Goal: Information Seeking & Learning: Understand process/instructions

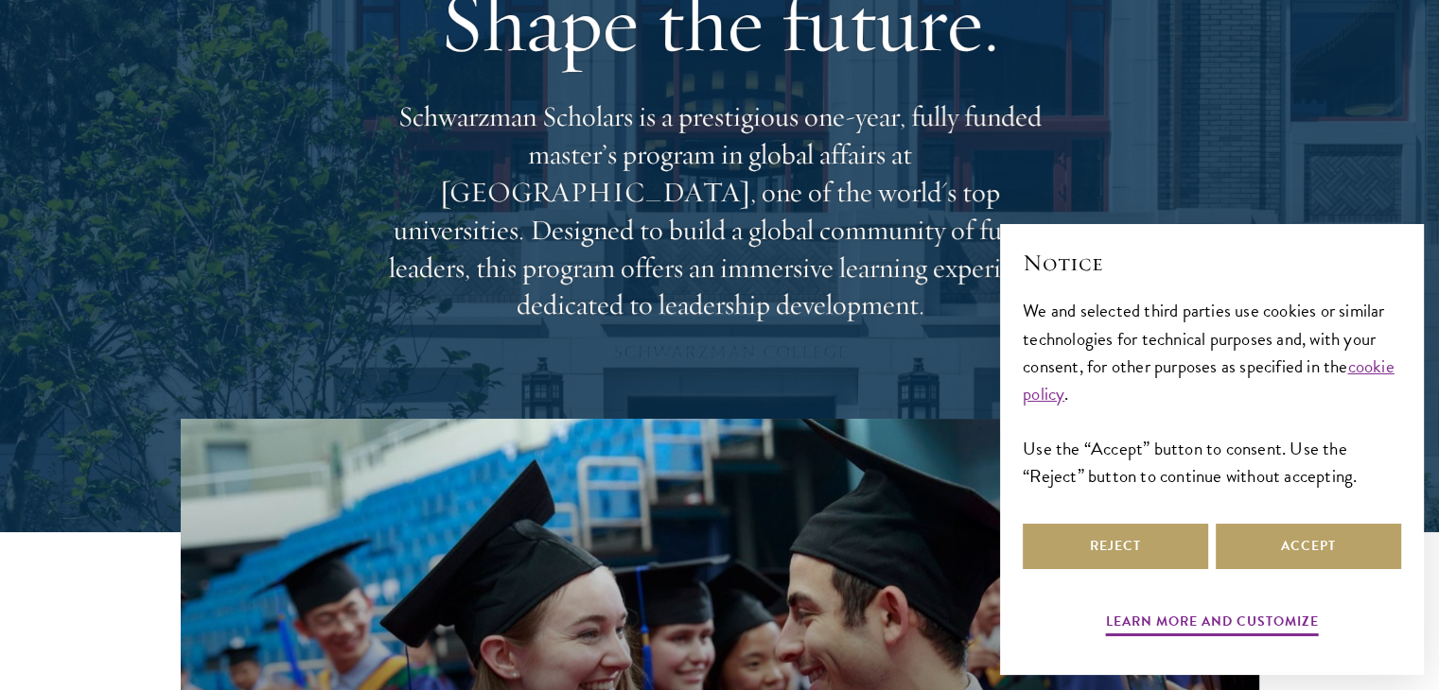
scroll to position [178, 0]
click at [1330, 520] on div "Reject Accept" at bounding box center [1212, 546] width 378 height 53
click at [1333, 527] on button "Accept" at bounding box center [1307, 546] width 185 height 45
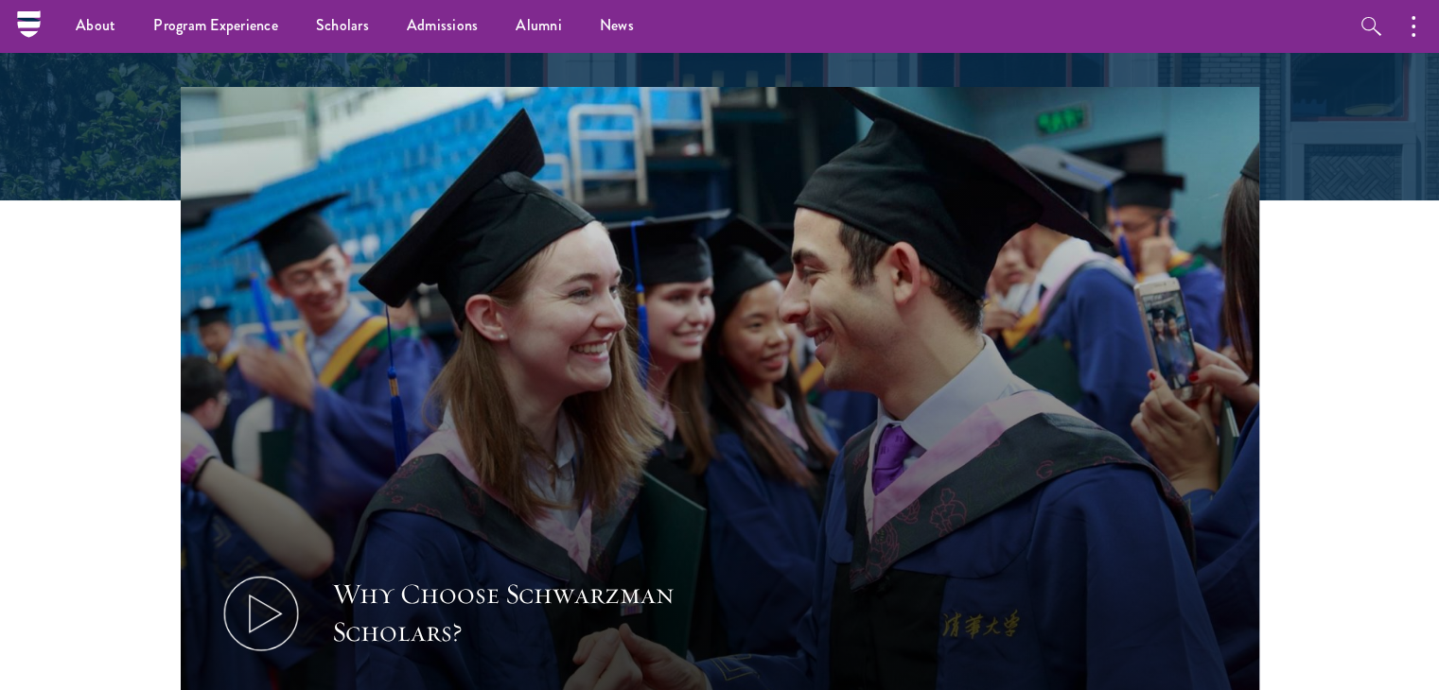
scroll to position [0, 0]
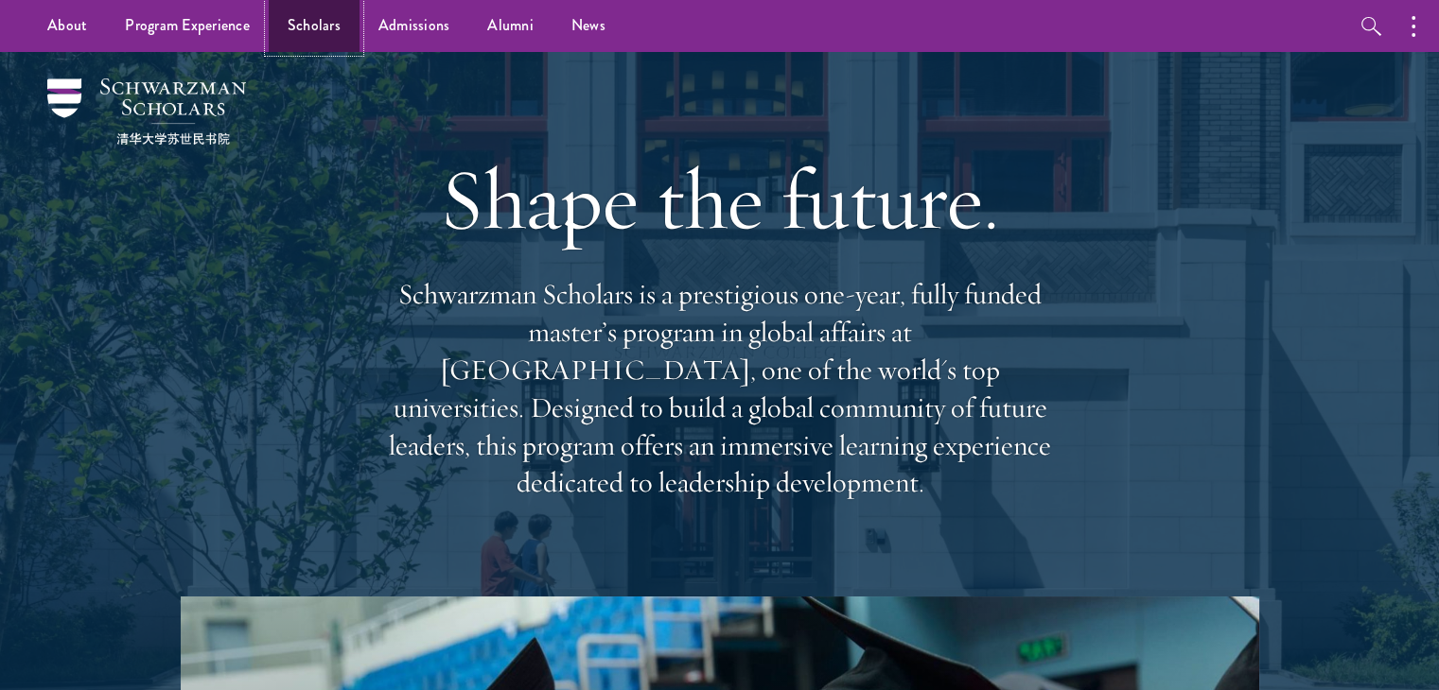
click at [328, 21] on link "Scholars" at bounding box center [314, 26] width 91 height 52
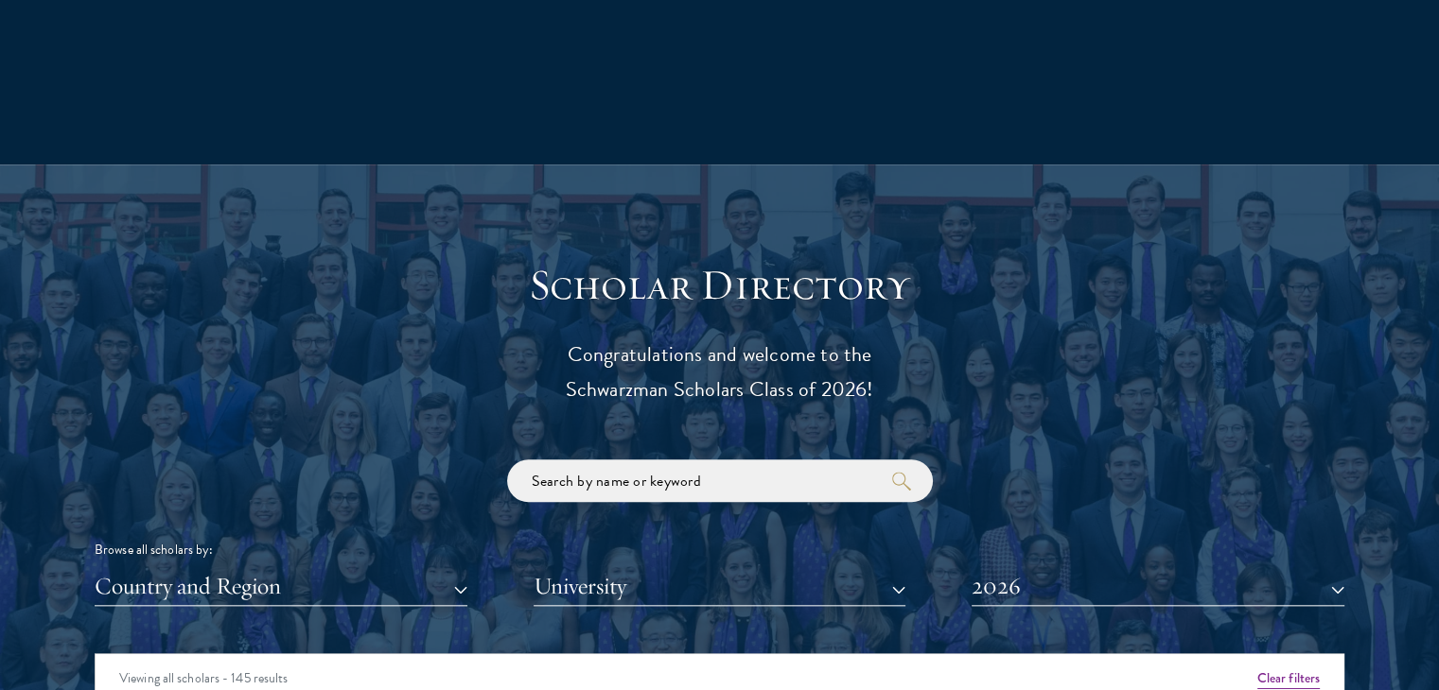
scroll to position [1859, 0]
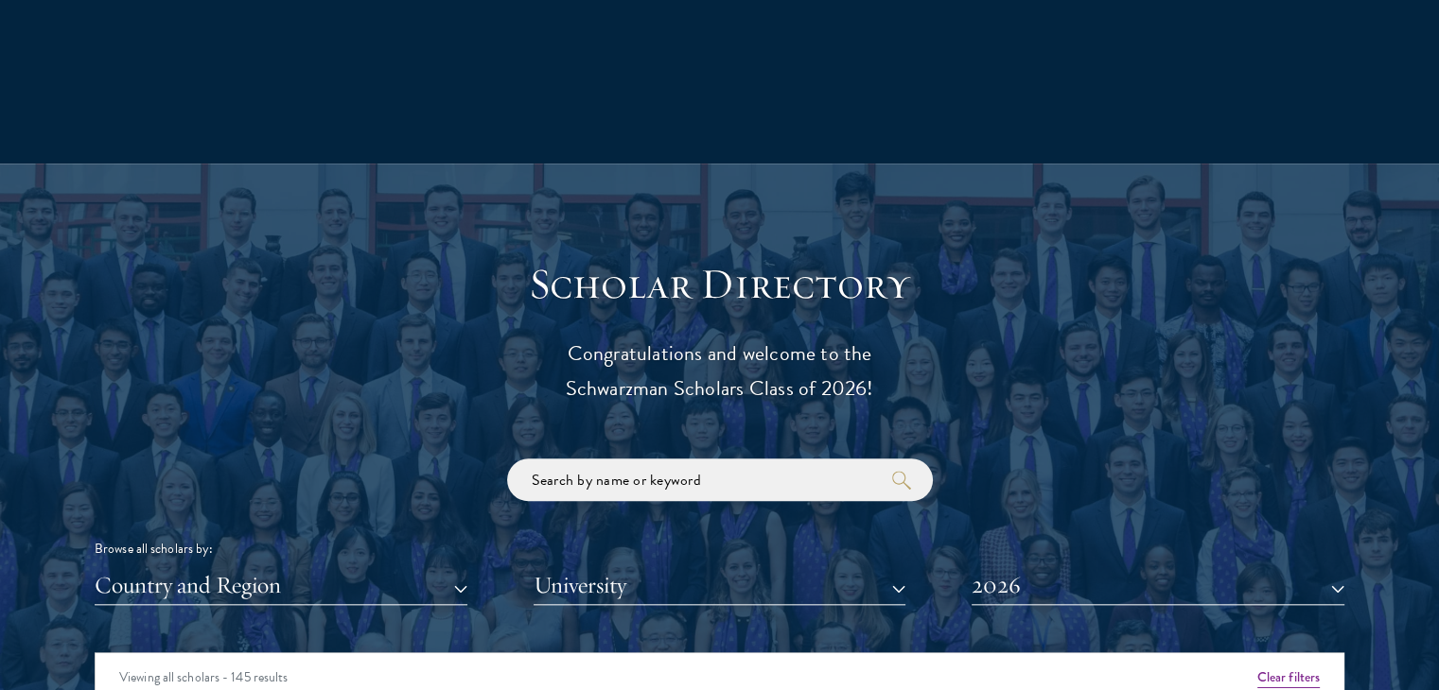
drag, startPoint x: 567, startPoint y: 338, endPoint x: 900, endPoint y: 398, distance: 339.3
click at [900, 398] on p "Congratulations and welcome to the Schwarzman Scholars Class of 2026!" at bounding box center [720, 372] width 586 height 70
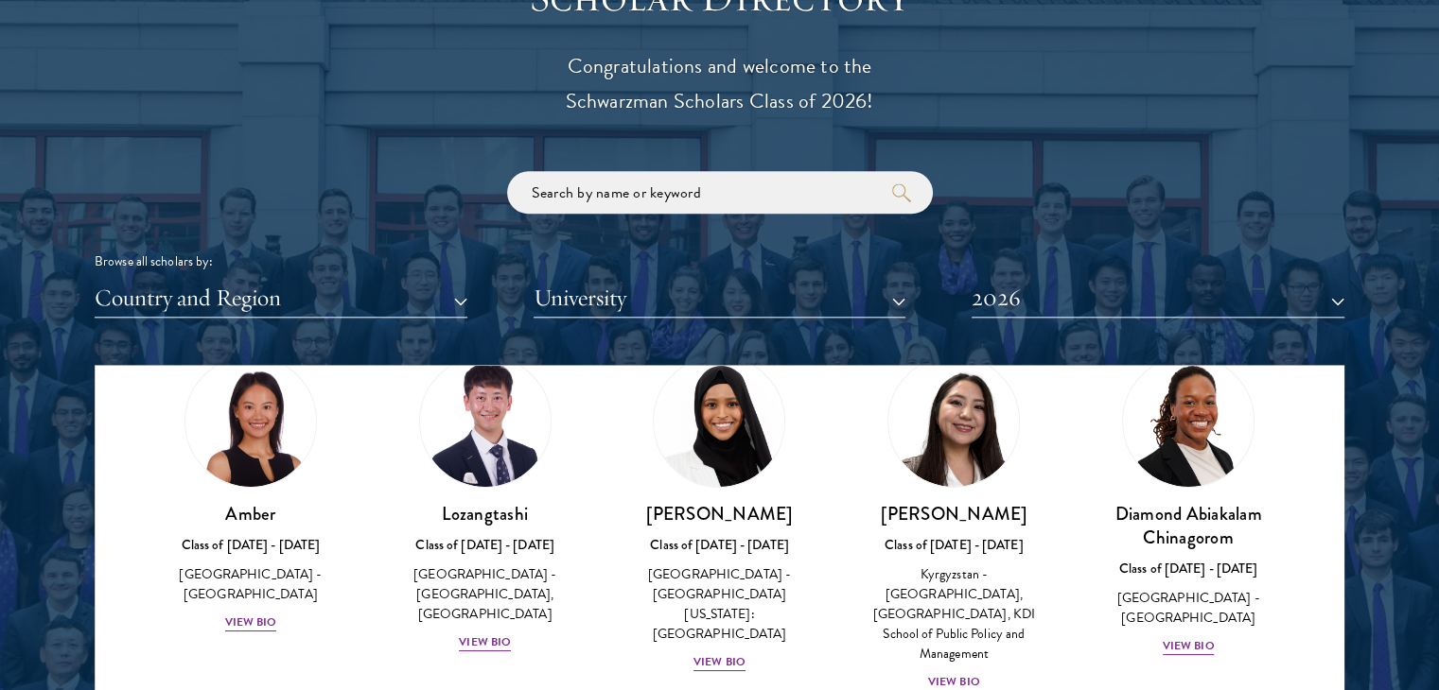
scroll to position [89, 0]
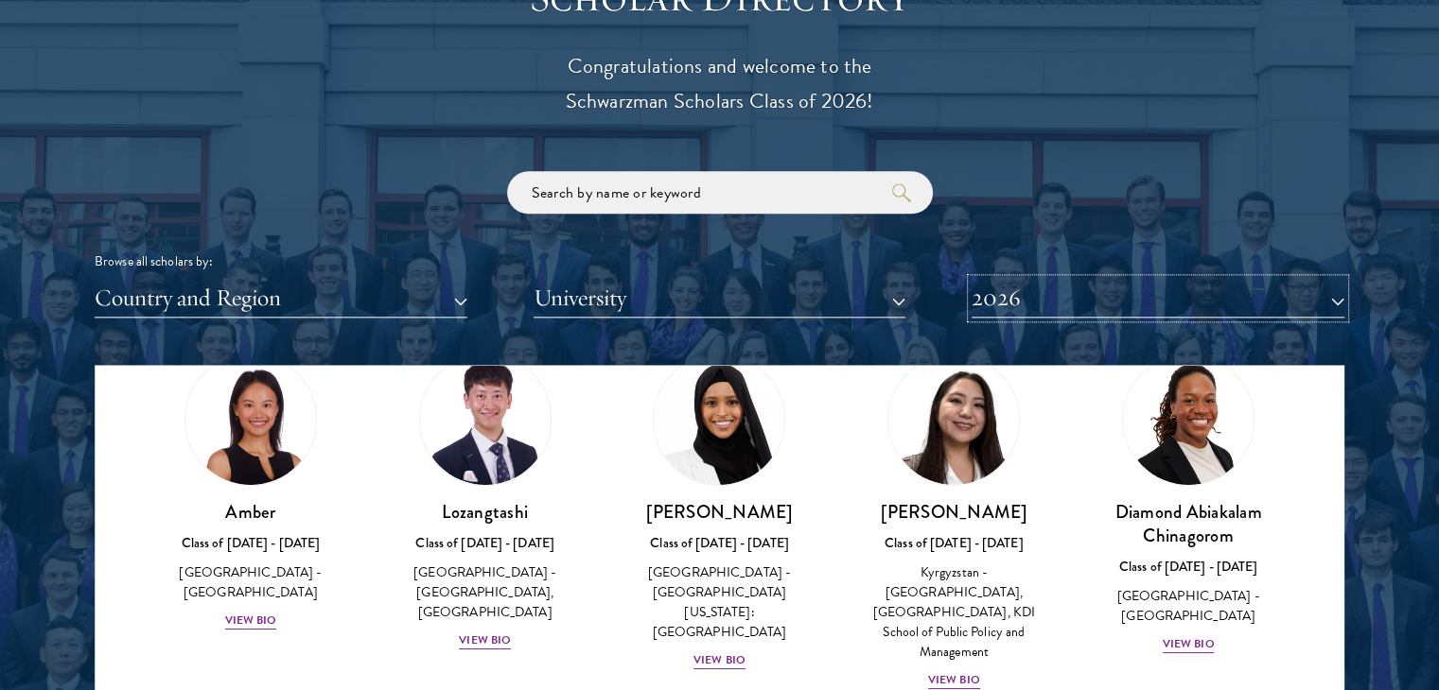
click at [1127, 294] on button "2026" at bounding box center [1157, 298] width 373 height 39
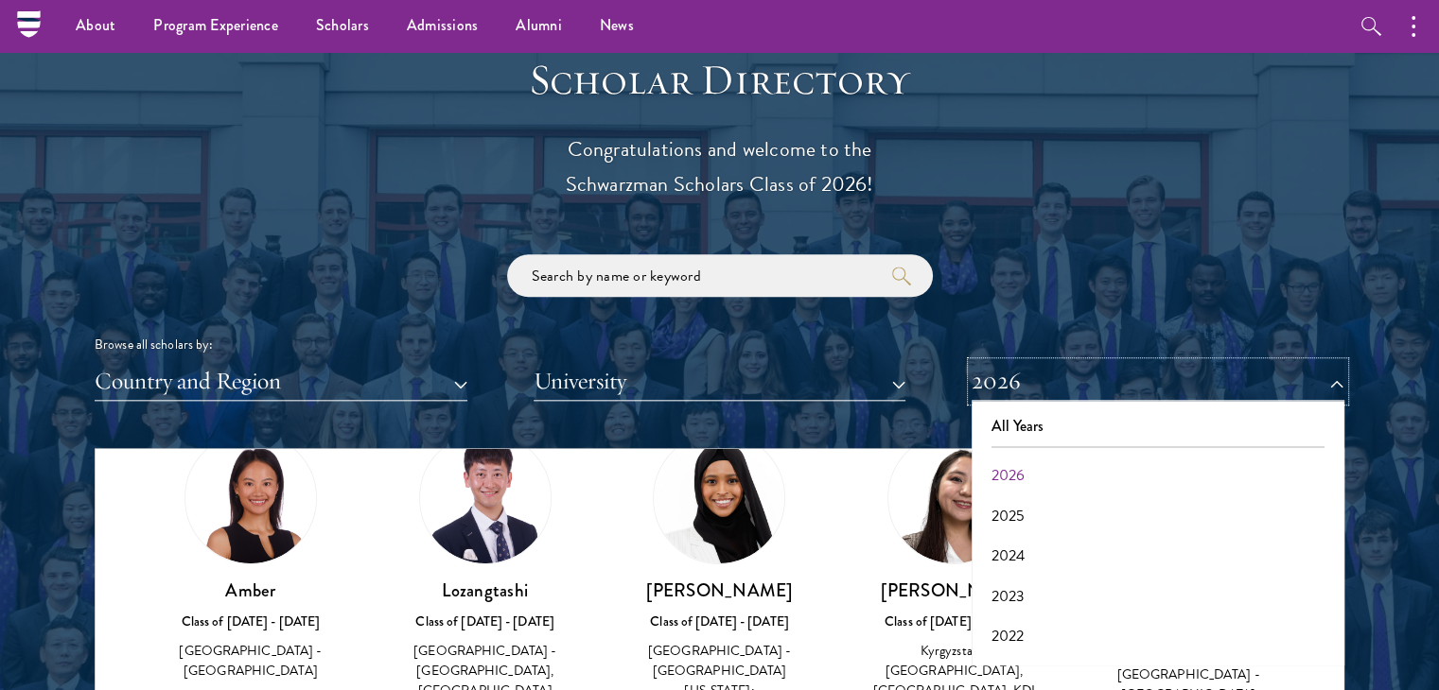
scroll to position [83, 0]
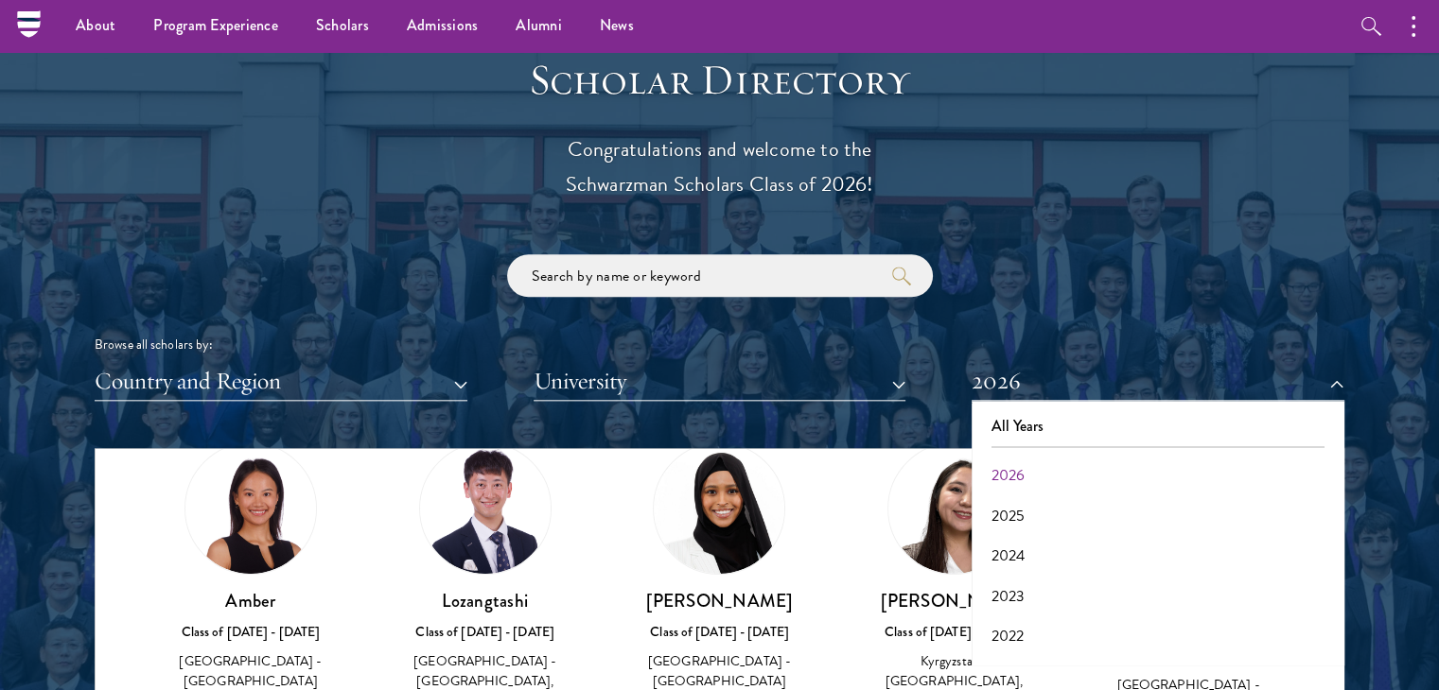
click at [1404, 511] on div at bounding box center [719, 534] width 1439 height 1151
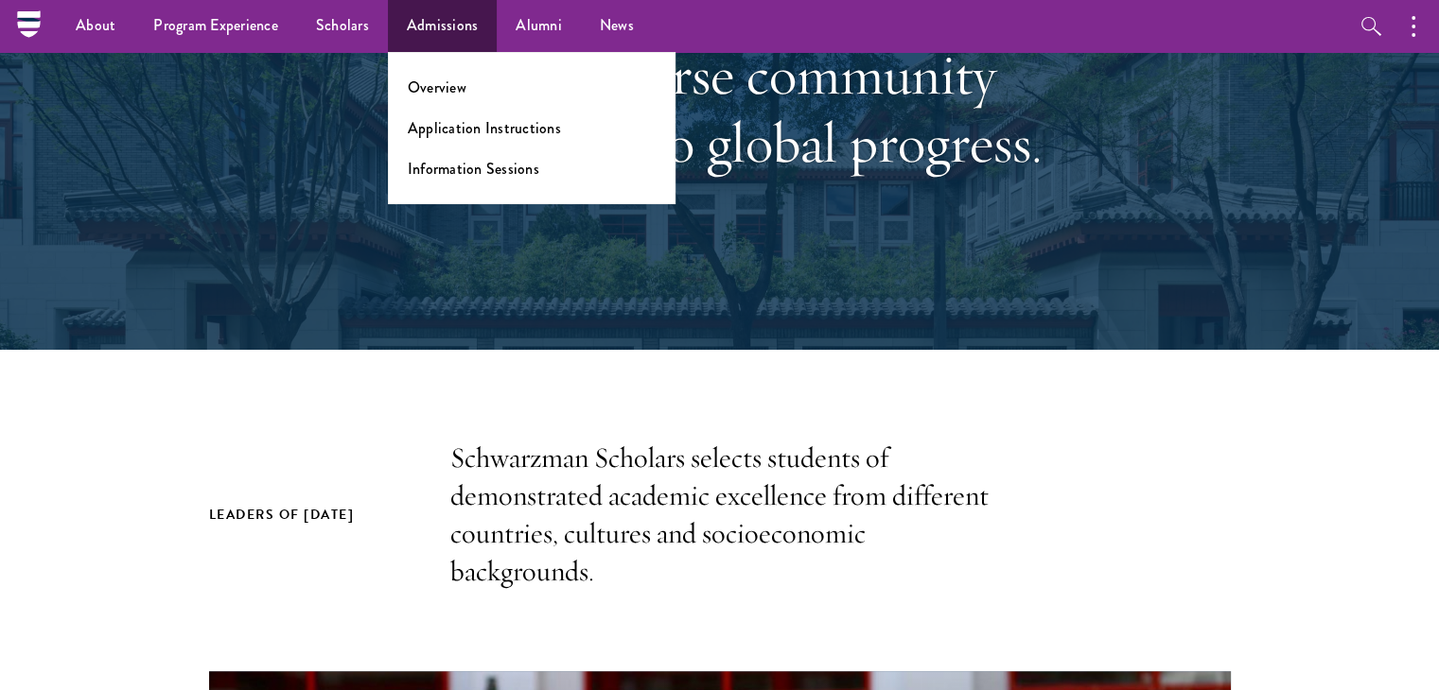
scroll to position [233, 0]
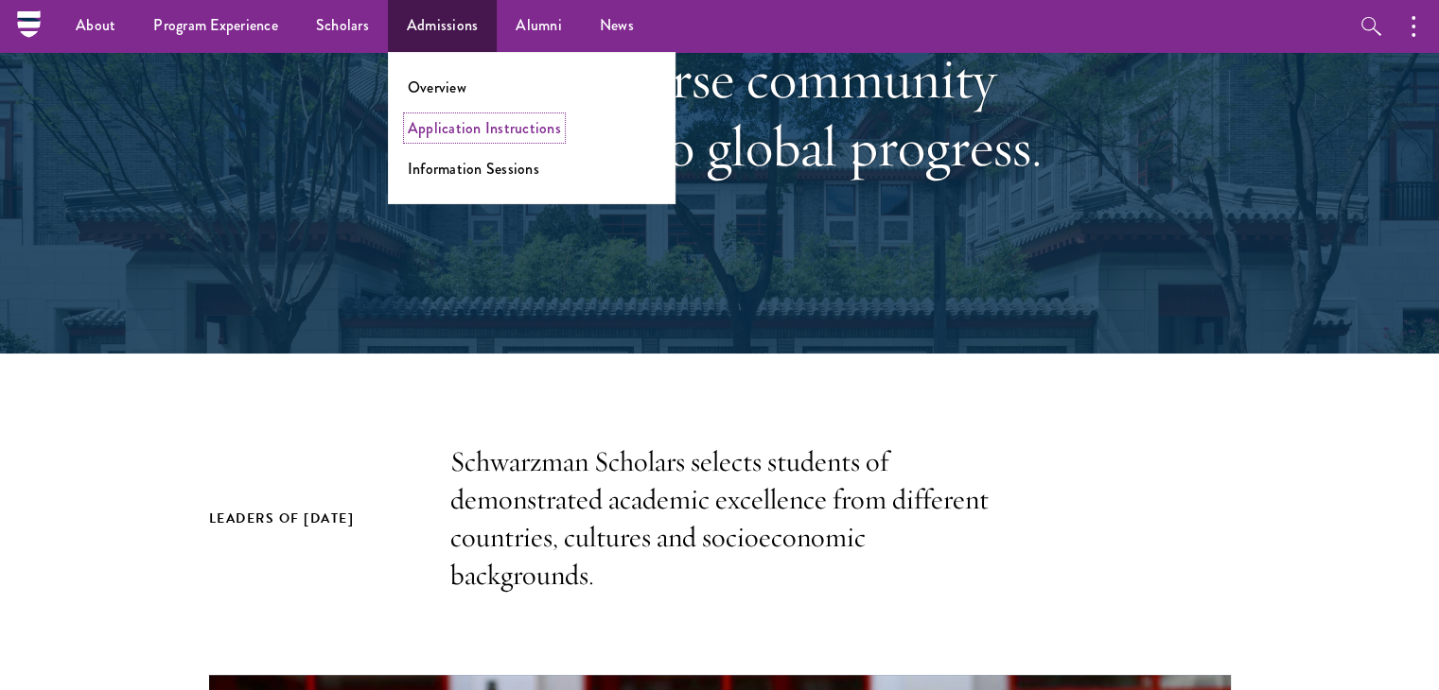
click at [498, 129] on link "Application Instructions" at bounding box center [484, 128] width 153 height 22
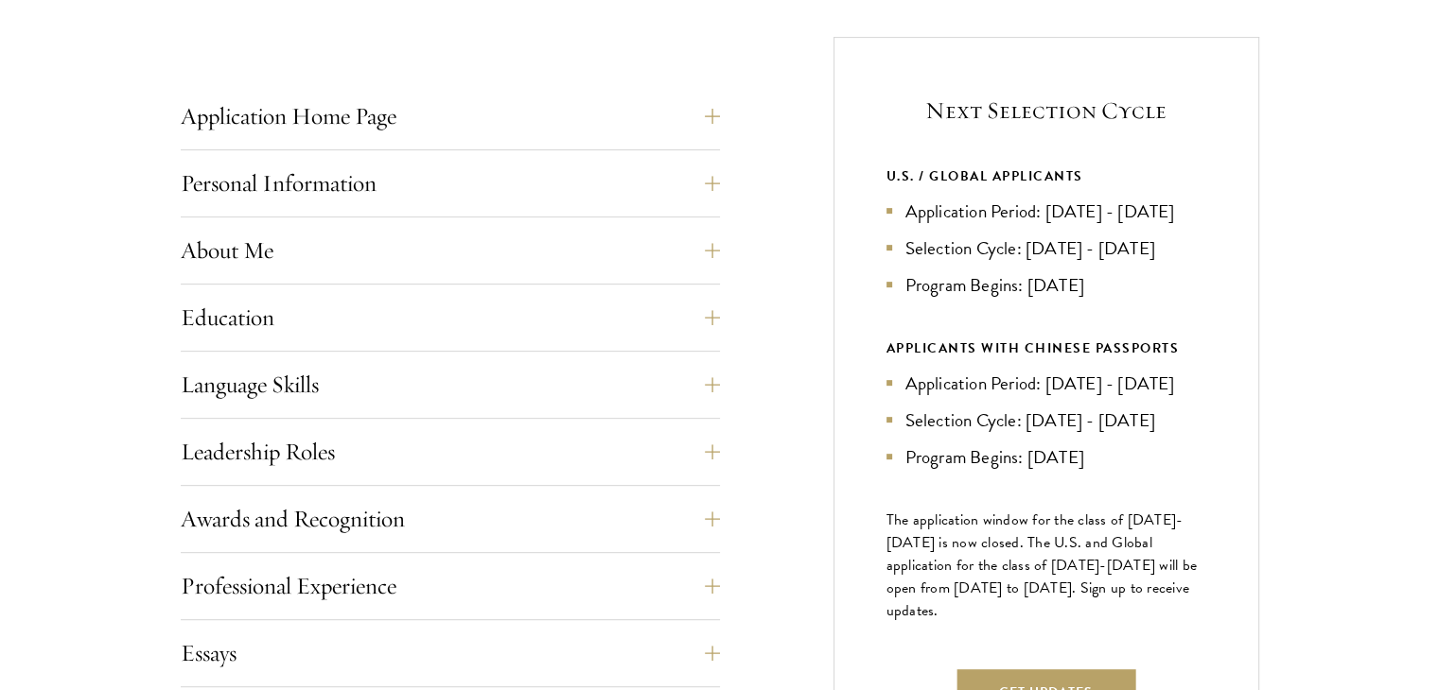
scroll to position [732, 0]
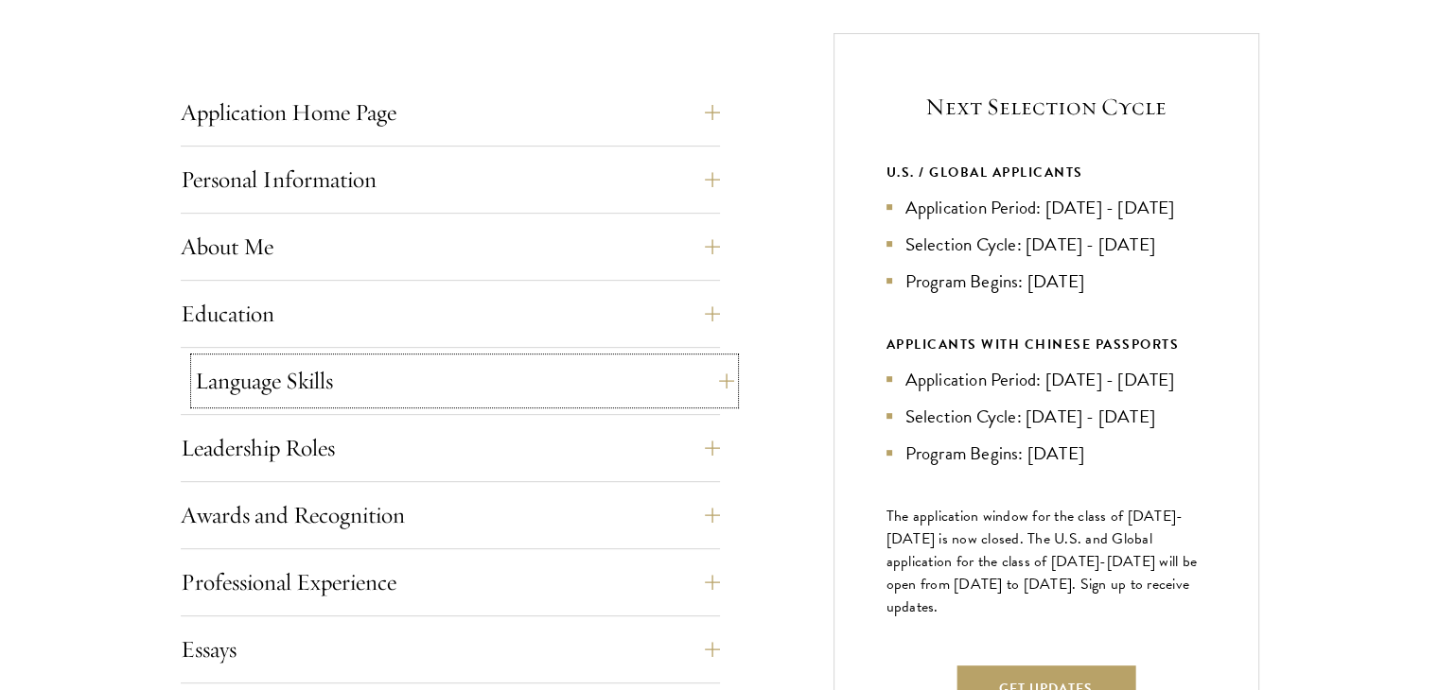
click at [717, 387] on button "Language Skills" at bounding box center [464, 380] width 539 height 45
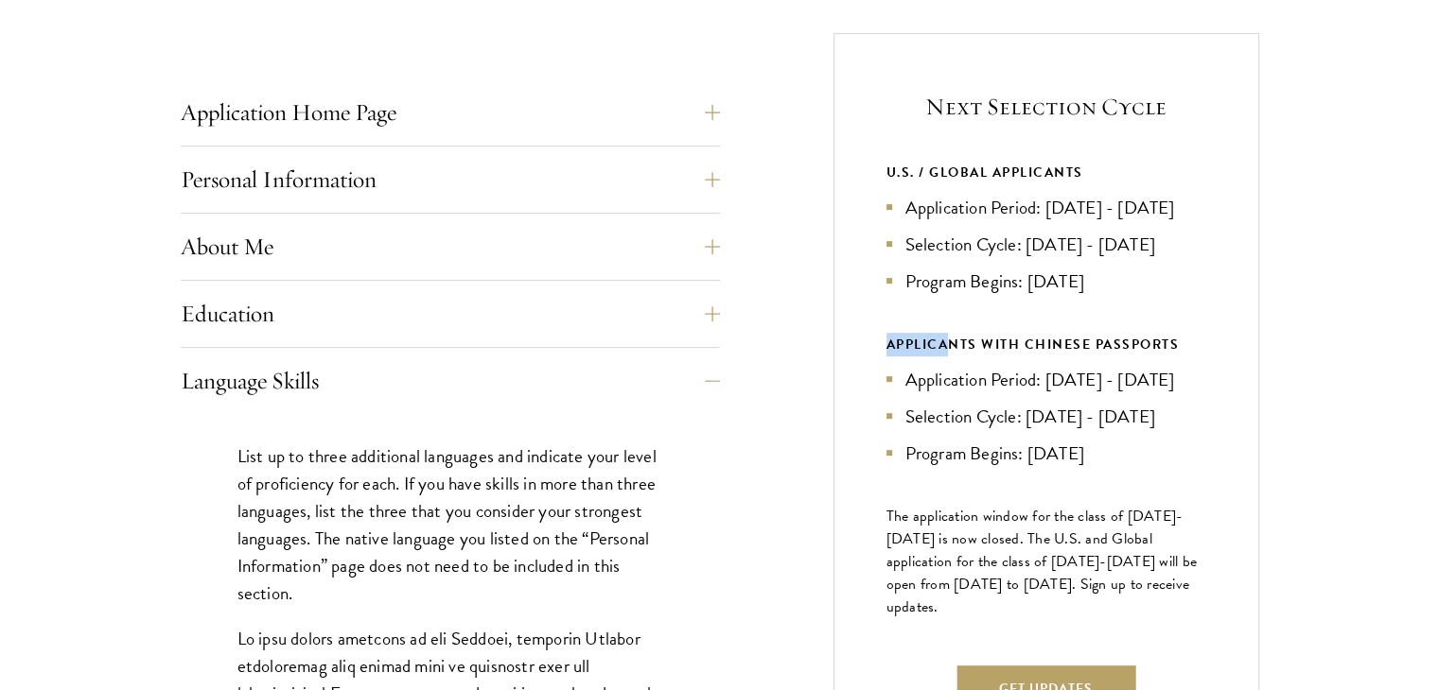
drag, startPoint x: 889, startPoint y: 343, endPoint x: 950, endPoint y: 353, distance: 61.3
click at [950, 353] on div "APPLICANTS WITH CHINESE PASSPORTS" at bounding box center [1046, 345] width 320 height 24
drag, startPoint x: 878, startPoint y: 171, endPoint x: 1250, endPoint y: 203, distance: 373.1
click at [1250, 203] on div "Next Selection Cycle U.S. / GLOBAL APPLICANTS Application Period: Apr 2026 - Se…" at bounding box center [1046, 410] width 426 height 754
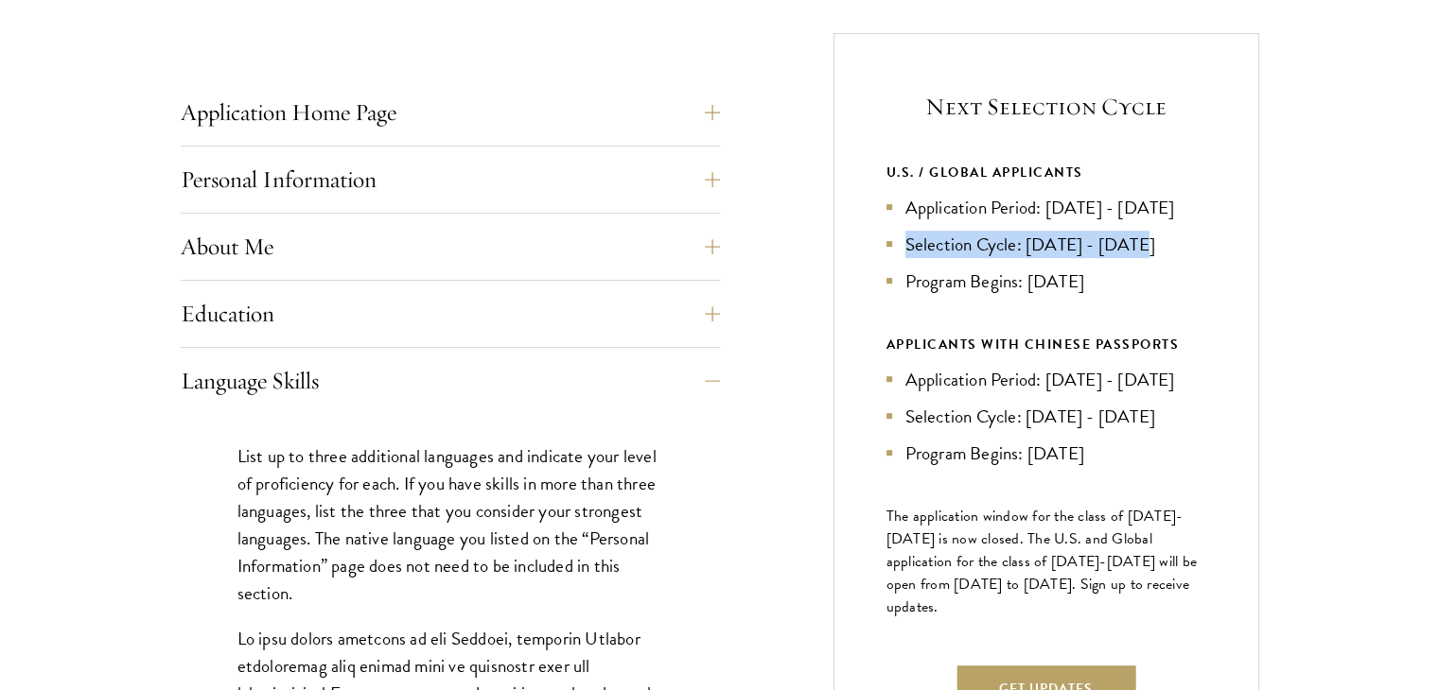
drag, startPoint x: 906, startPoint y: 239, endPoint x: 1162, endPoint y: 248, distance: 255.5
click at [1162, 248] on li "Selection Cycle: Oct - Nov 2026" at bounding box center [1046, 244] width 320 height 27
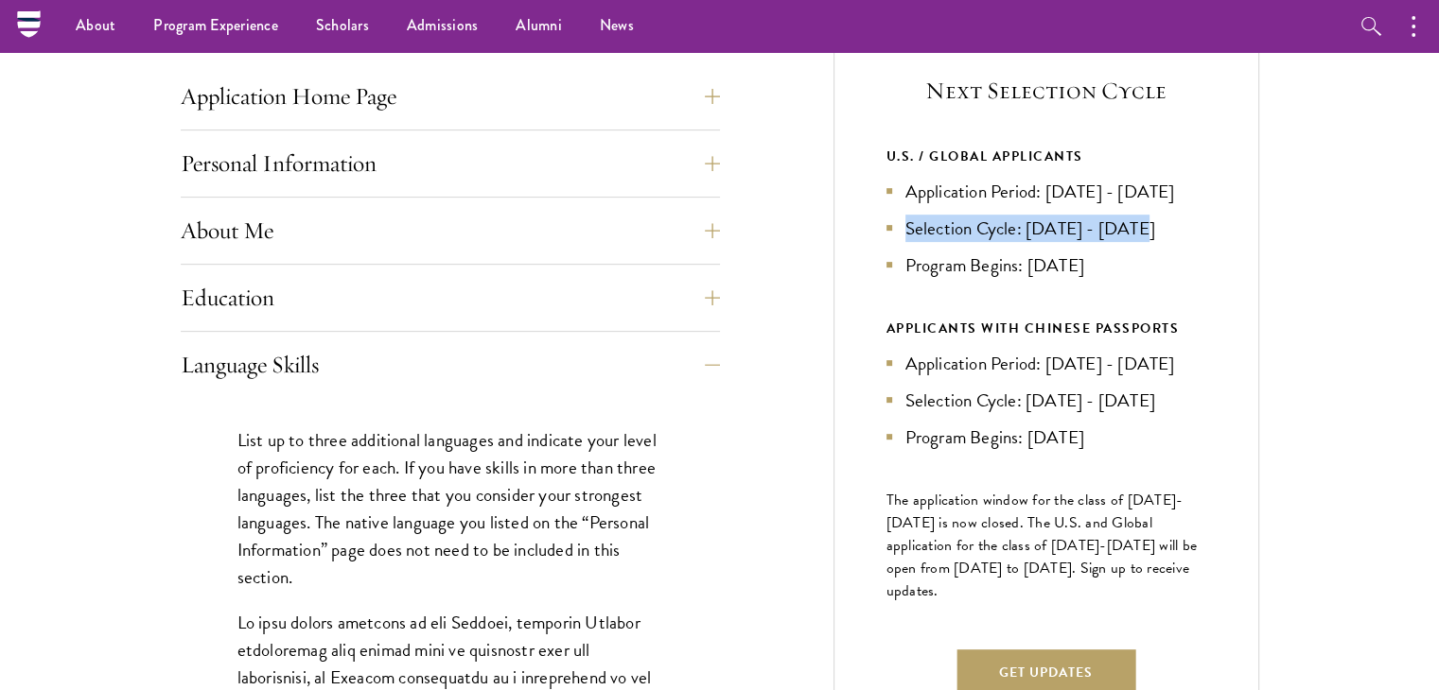
scroll to position [745, 0]
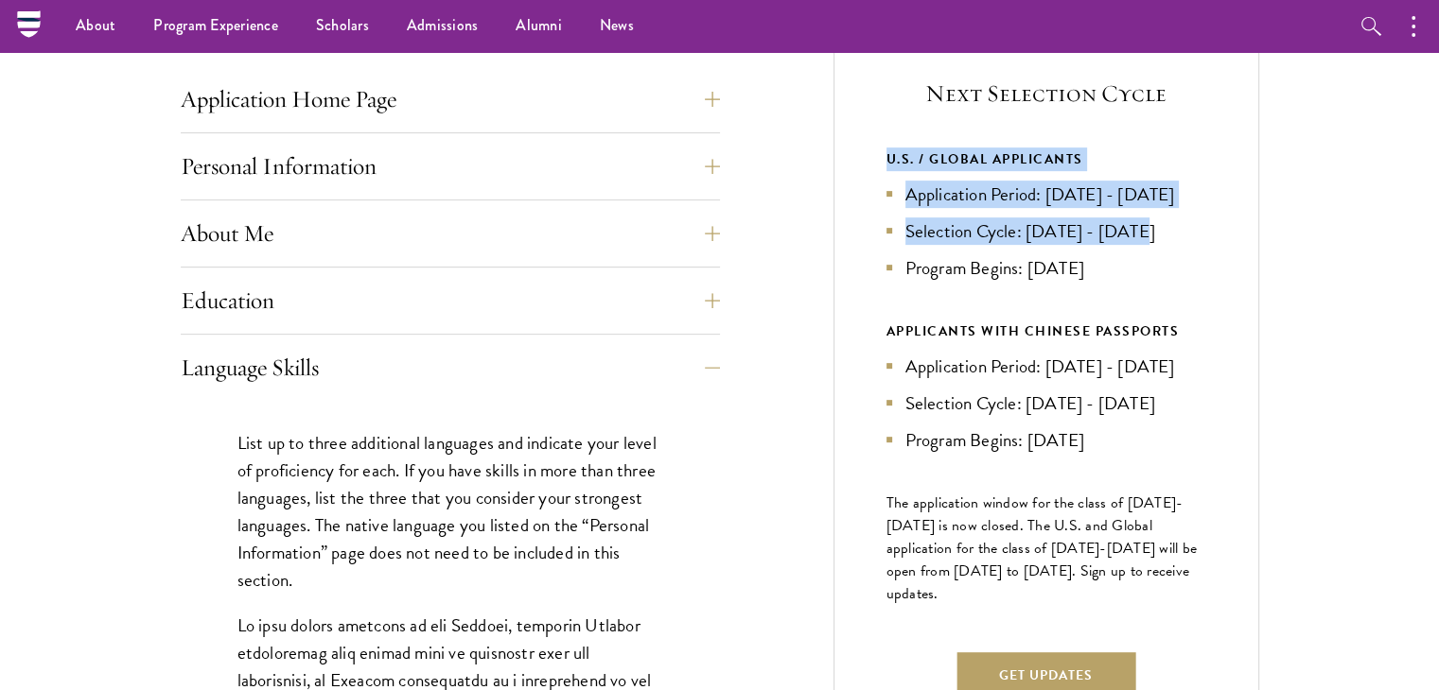
drag, startPoint x: 878, startPoint y: 149, endPoint x: 1173, endPoint y: 213, distance: 302.0
click at [1173, 213] on div "Next Selection Cycle U.S. / GLOBAL APPLICANTS Application Period: Apr 2026 - Se…" at bounding box center [1046, 397] width 426 height 754
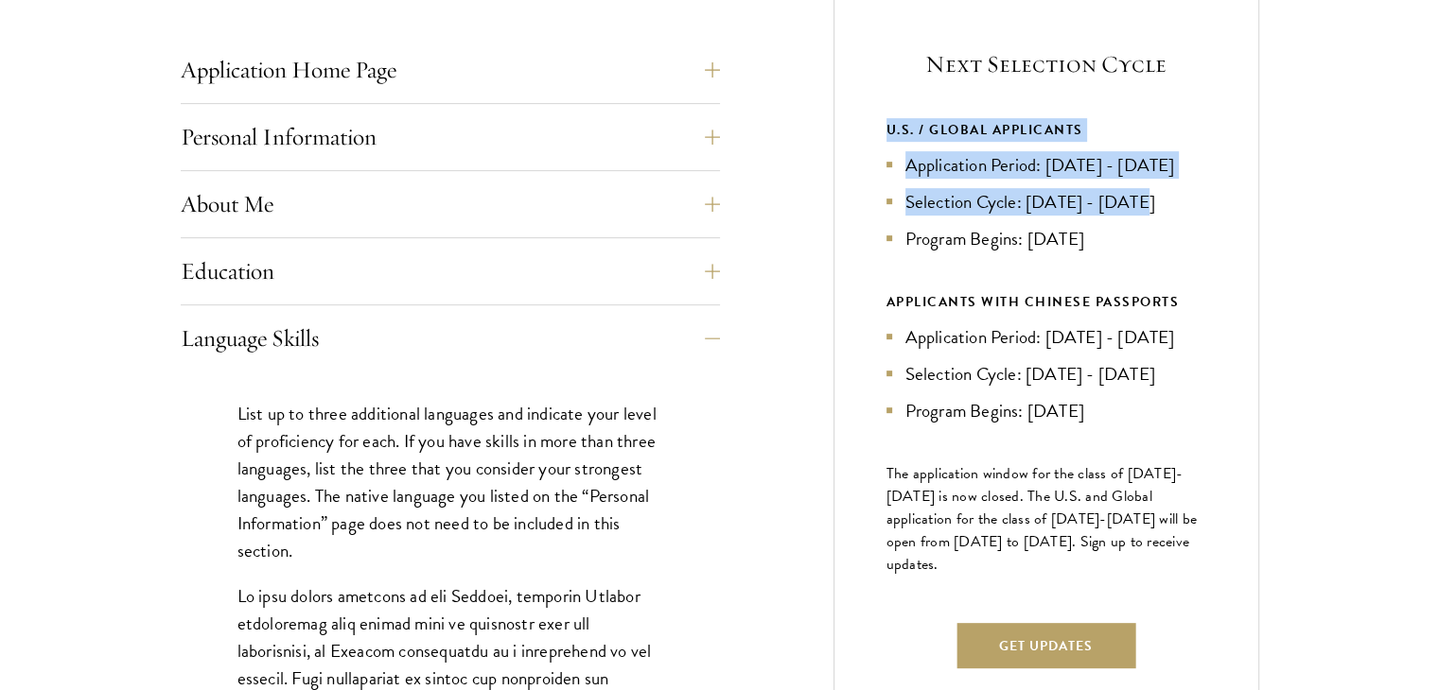
scroll to position [778, 0]
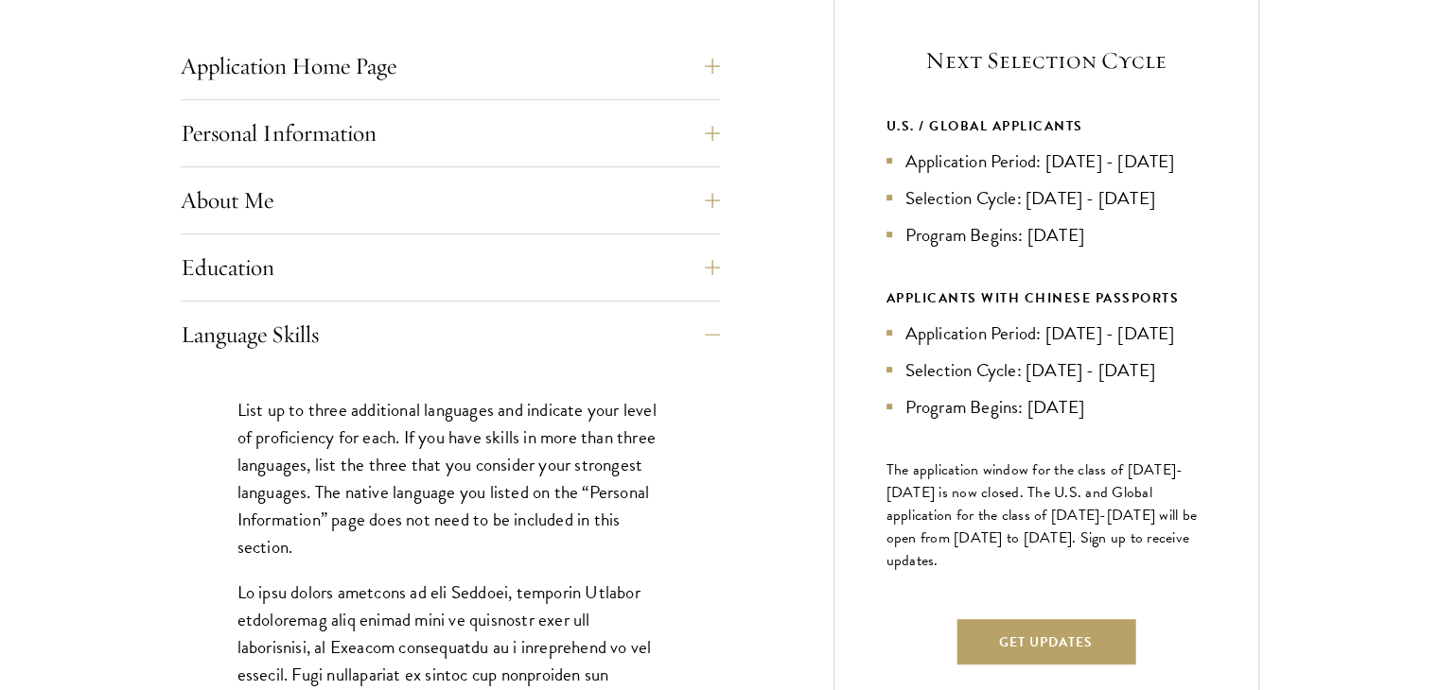
click at [1116, 219] on ul "Application Period: Apr 2026 - Sep 2026 Selection Cycle: Oct - Nov 2026 Program…" at bounding box center [1046, 198] width 320 height 101
drag, startPoint x: 1112, startPoint y: 226, endPoint x: 882, endPoint y: 112, distance: 257.6
click at [882, 112] on div "Next Selection Cycle U.S. / GLOBAL APPLICANTS Application Period: Apr 2026 - Se…" at bounding box center [1046, 364] width 426 height 754
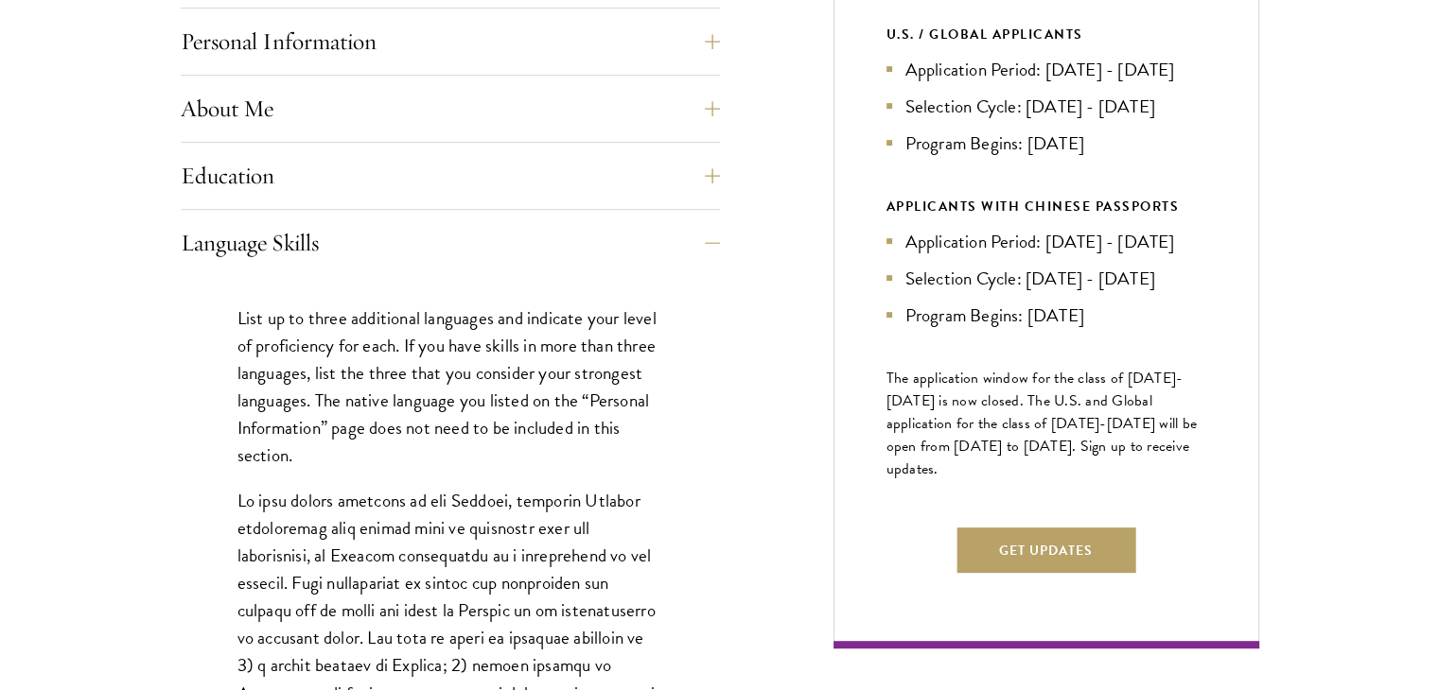
scroll to position [869, 0]
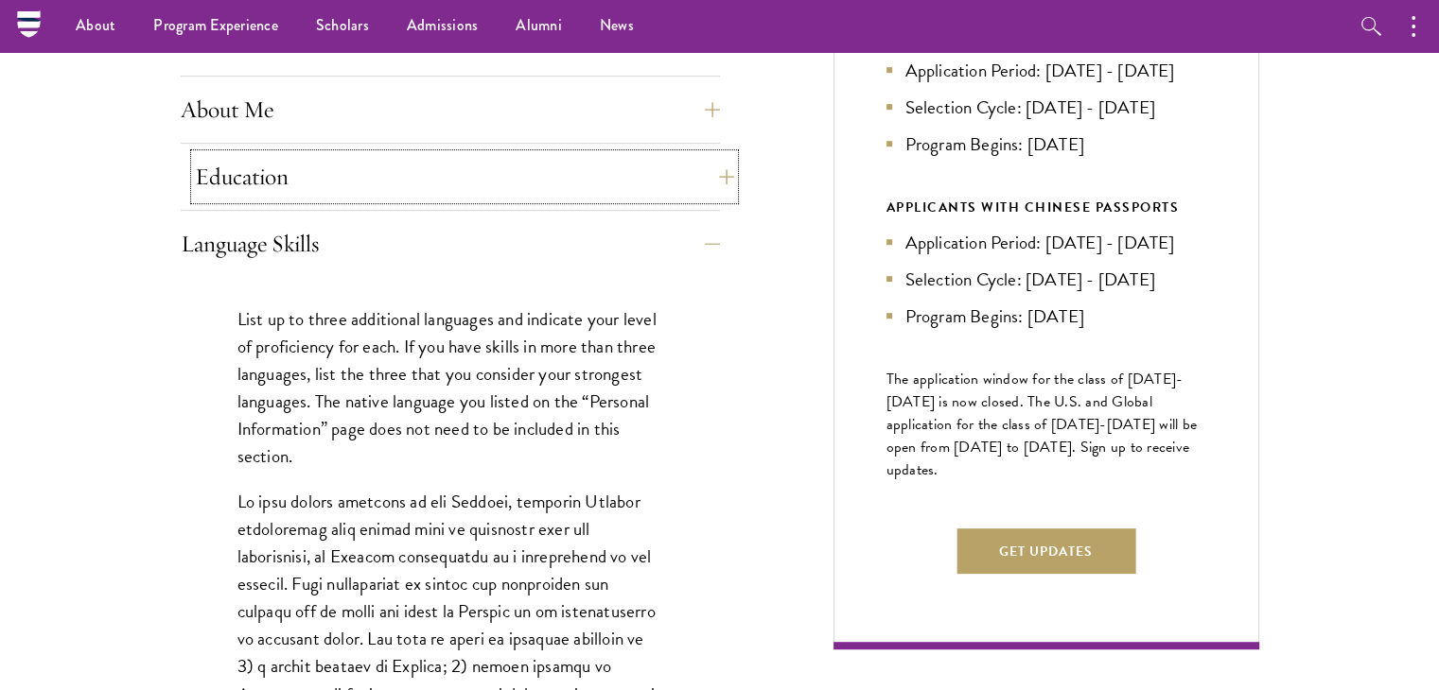
click at [718, 182] on button "Education" at bounding box center [464, 176] width 539 height 45
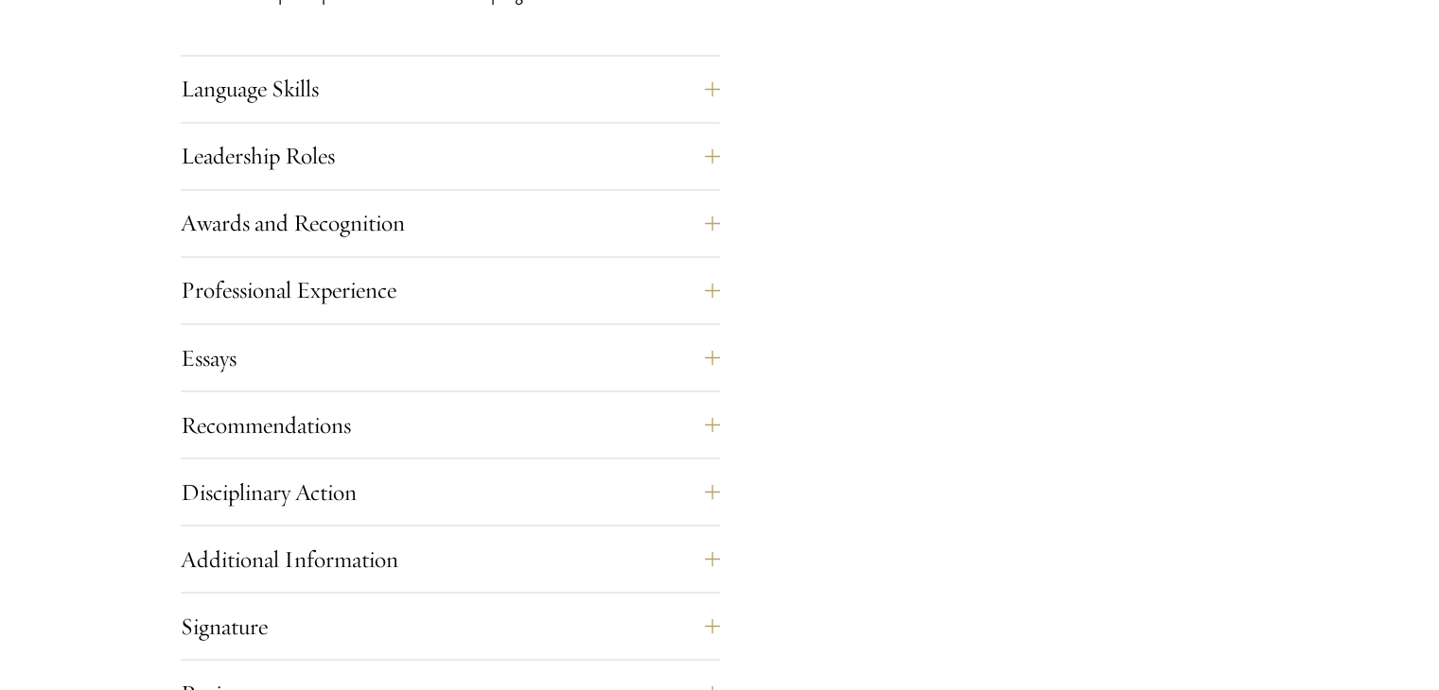
scroll to position [3260, 0]
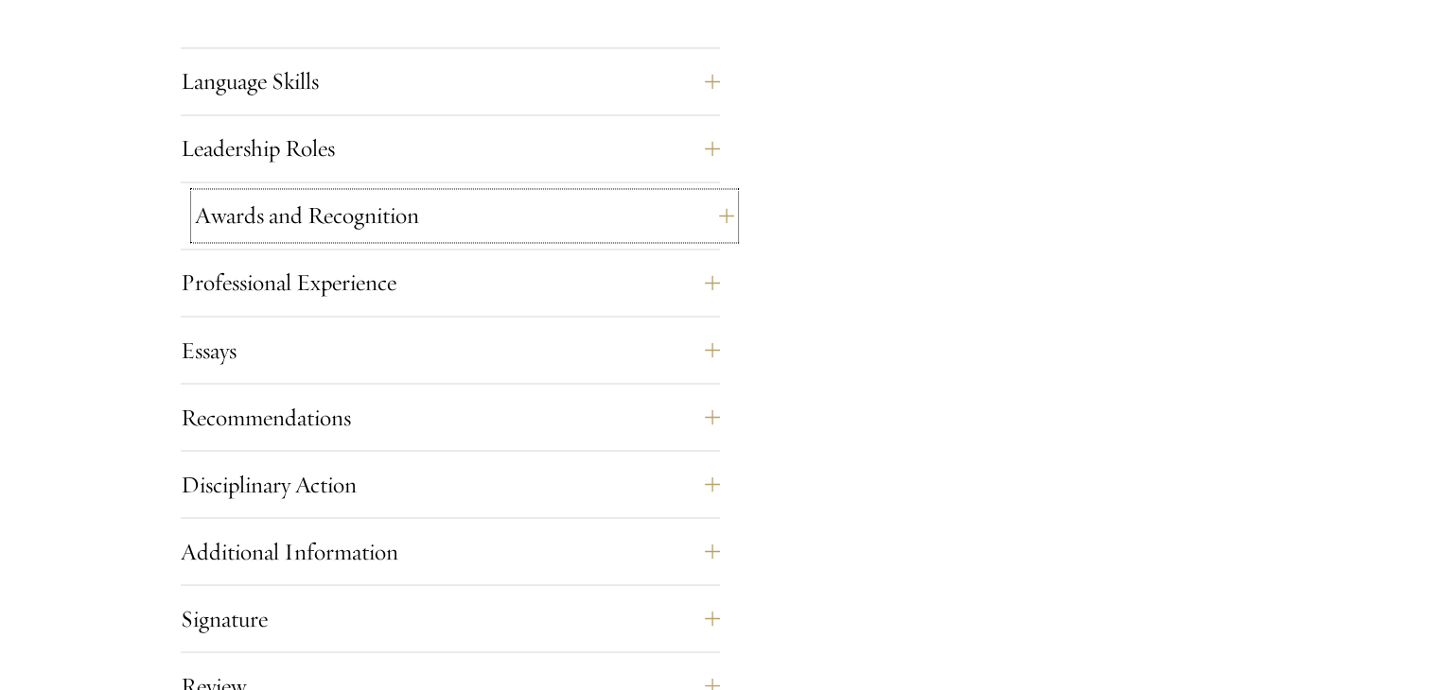
click at [661, 214] on button "Awards and Recognition" at bounding box center [464, 215] width 539 height 45
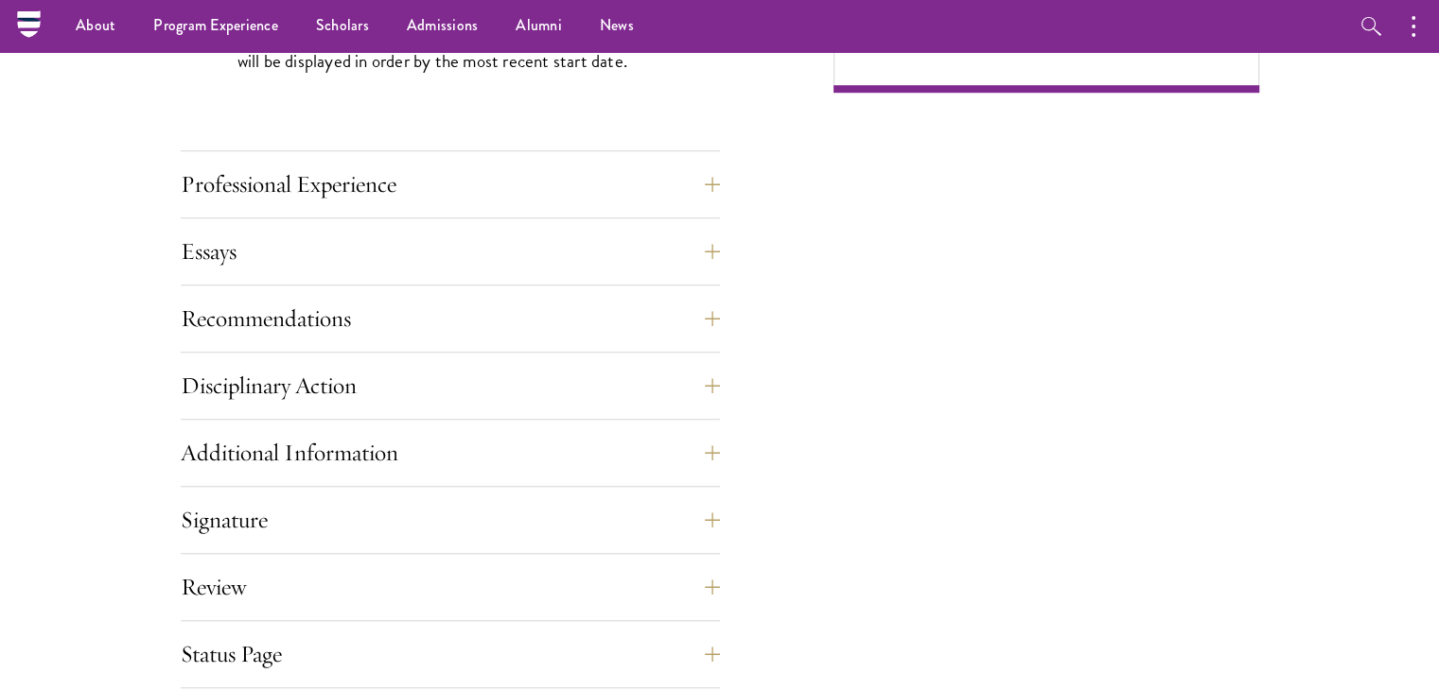
scroll to position [1425, 0]
click at [708, 326] on button "Recommendations" at bounding box center [464, 319] width 539 height 45
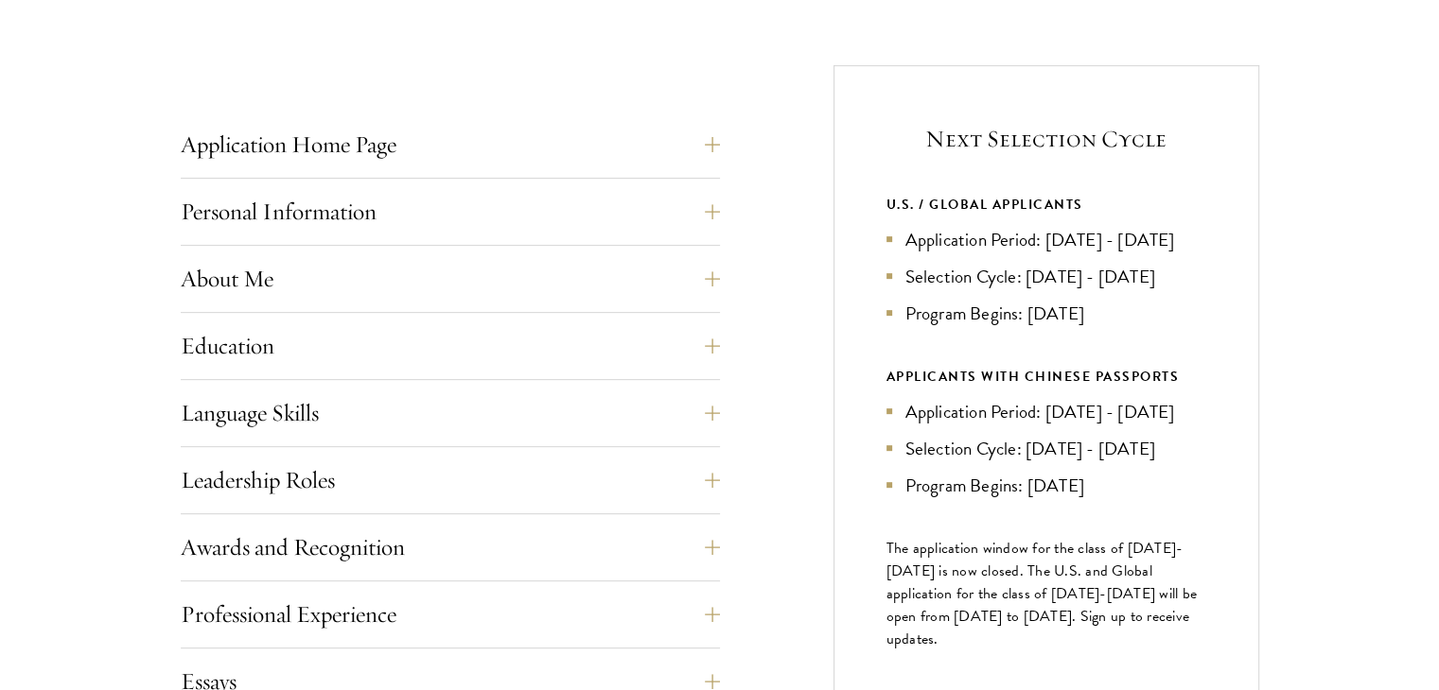
scroll to position [702, 0]
click at [691, 468] on button "Leadership Roles" at bounding box center [464, 478] width 539 height 45
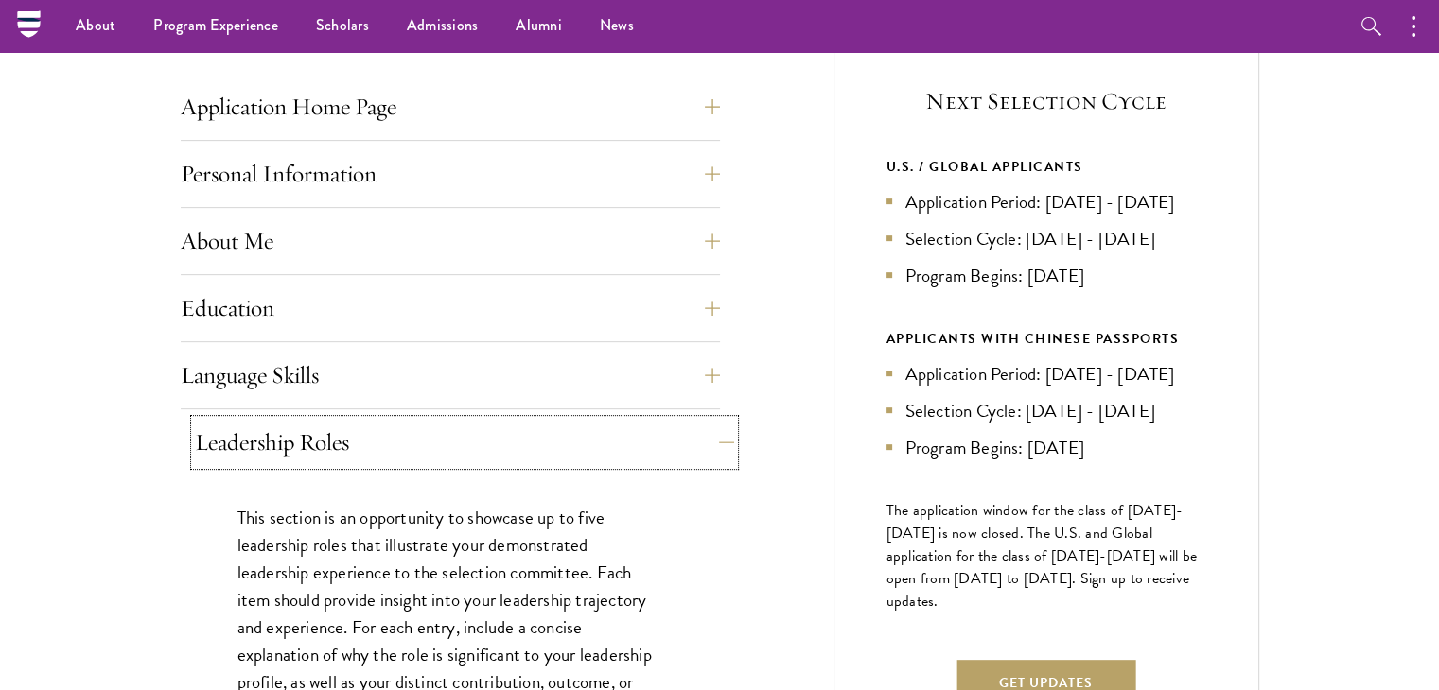
scroll to position [714, 0]
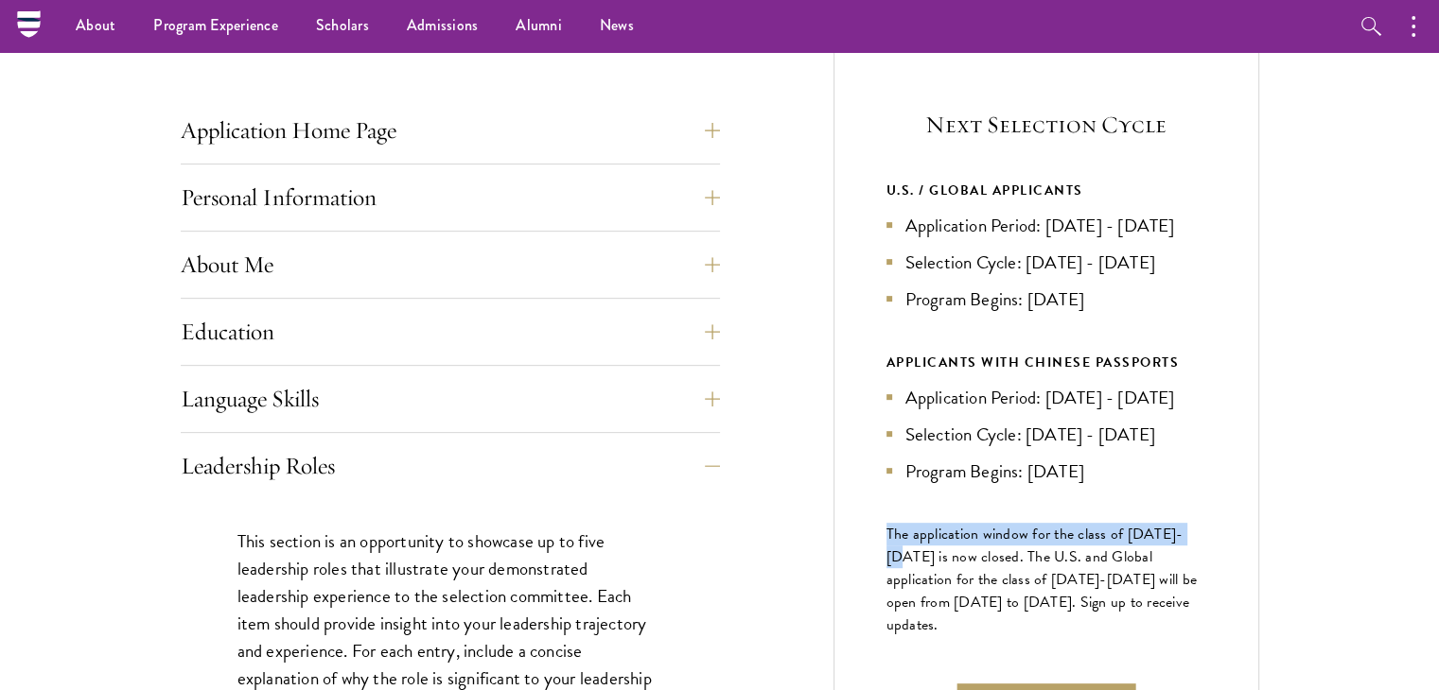
drag, startPoint x: 889, startPoint y: 549, endPoint x: 1207, endPoint y: 551, distance: 317.8
click at [1207, 551] on div "Next Selection Cycle U.S. / GLOBAL APPLICANTS Application Period: Apr 2026 - Se…" at bounding box center [1046, 428] width 426 height 754
drag, startPoint x: 1144, startPoint y: 307, endPoint x: 1029, endPoint y: 301, distance: 114.6
click at [1029, 301] on li "Program Begins: [DATE]" at bounding box center [1046, 299] width 320 height 27
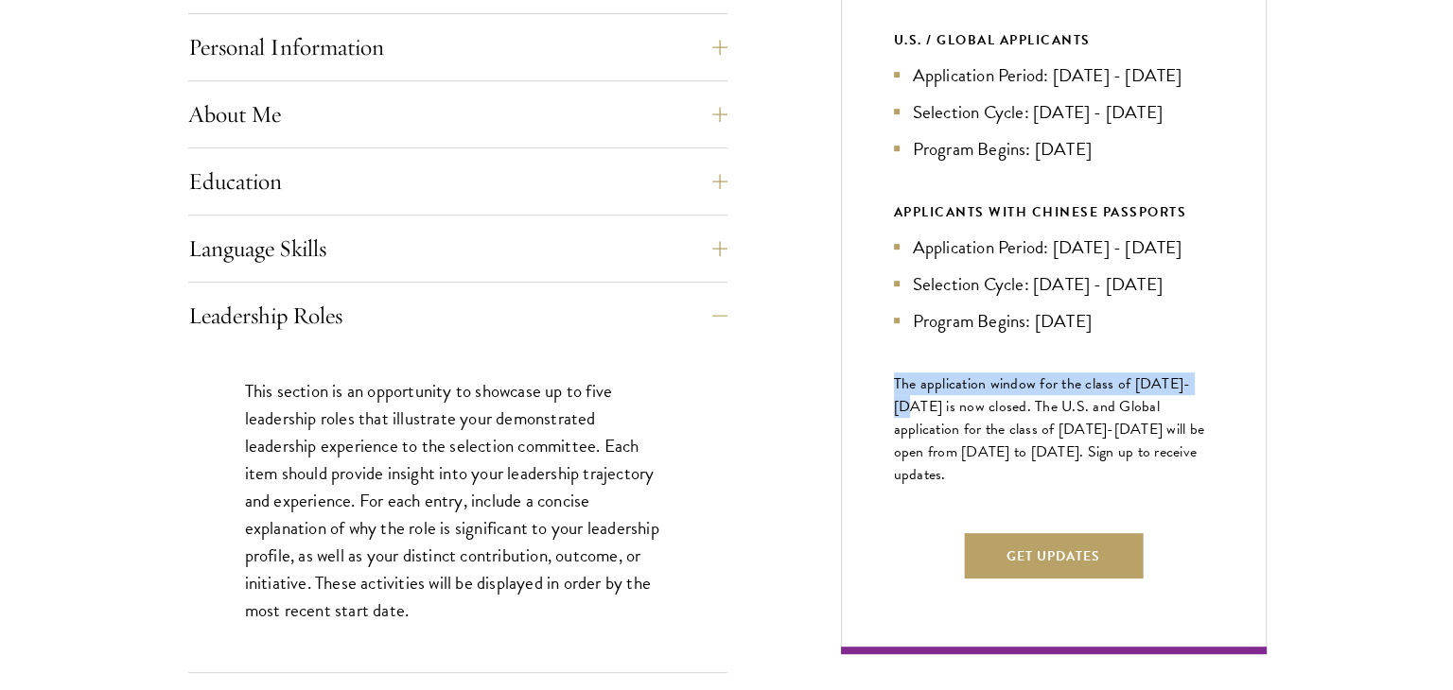
scroll to position [865, 0]
click at [1074, 578] on button "Get Updates" at bounding box center [1045, 555] width 179 height 45
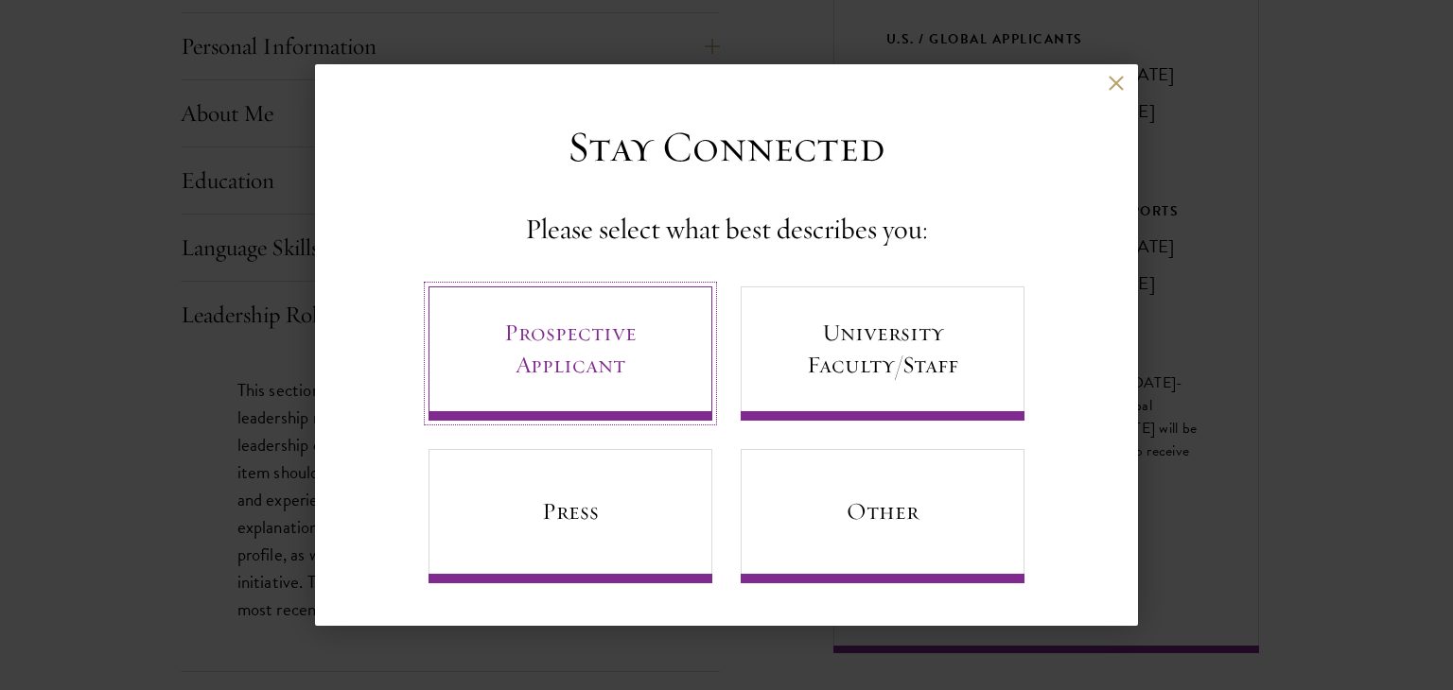
click at [624, 349] on link "Prospective Applicant" at bounding box center [570, 354] width 284 height 134
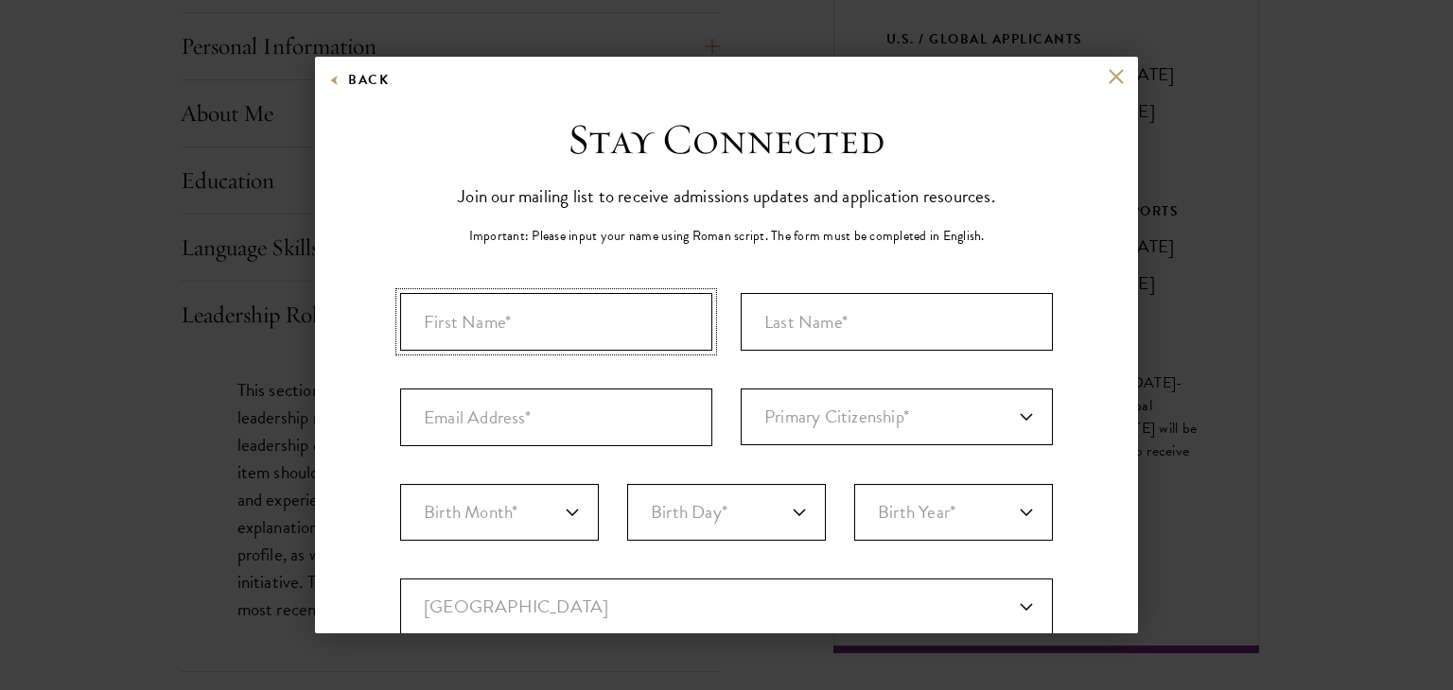
click at [584, 322] on input "First Name*" at bounding box center [556, 322] width 312 height 58
type input "Takwa"
type input "Jameleddine"
type input "takwajameleddine5@gmail.com"
select select "TN"
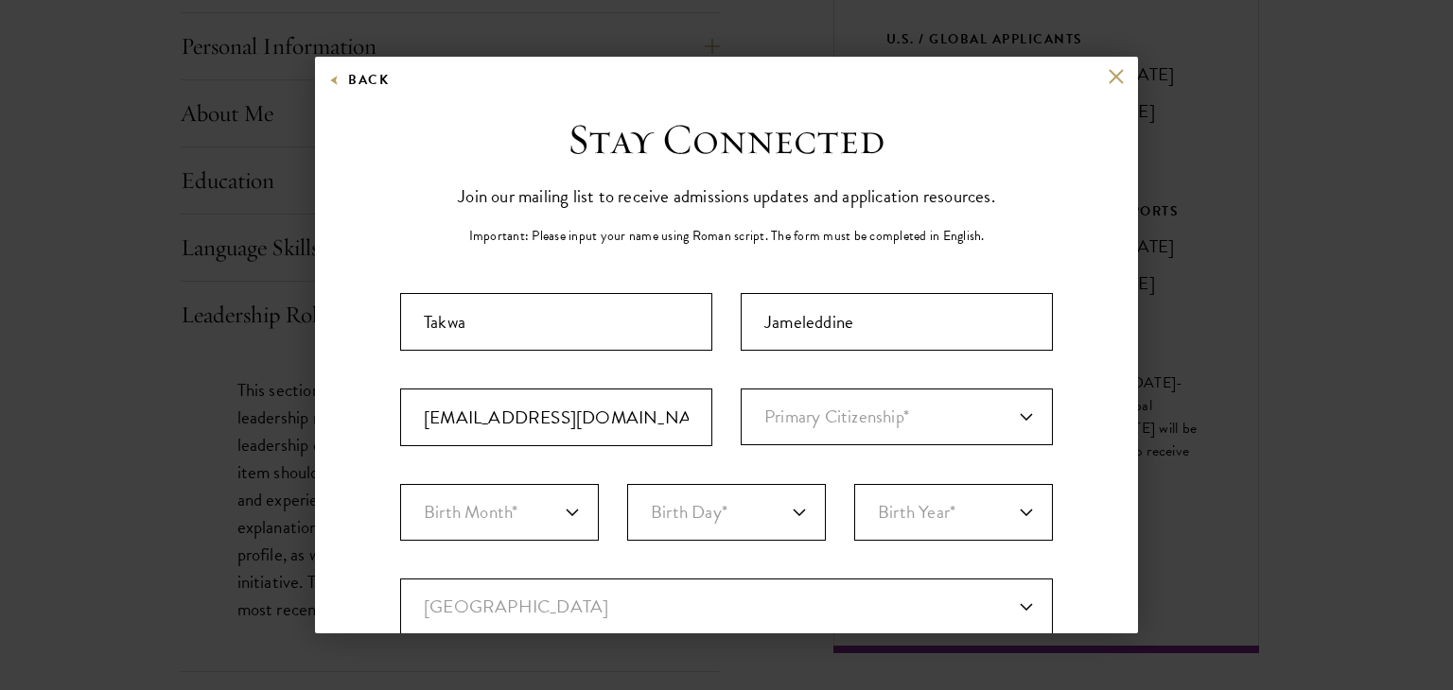
type input "Nabeul,Tunisia"
select select
click at [807, 410] on select "Primary Citizenship* Afghanistan Aland Islands Albania Algeria Andorra Angola A…" at bounding box center [897, 417] width 312 height 57
select select "TS"
click at [741, 389] on select "Primary Citizenship* Afghanistan Aland Islands Albania Algeria Andorra Angola A…" at bounding box center [897, 417] width 312 height 57
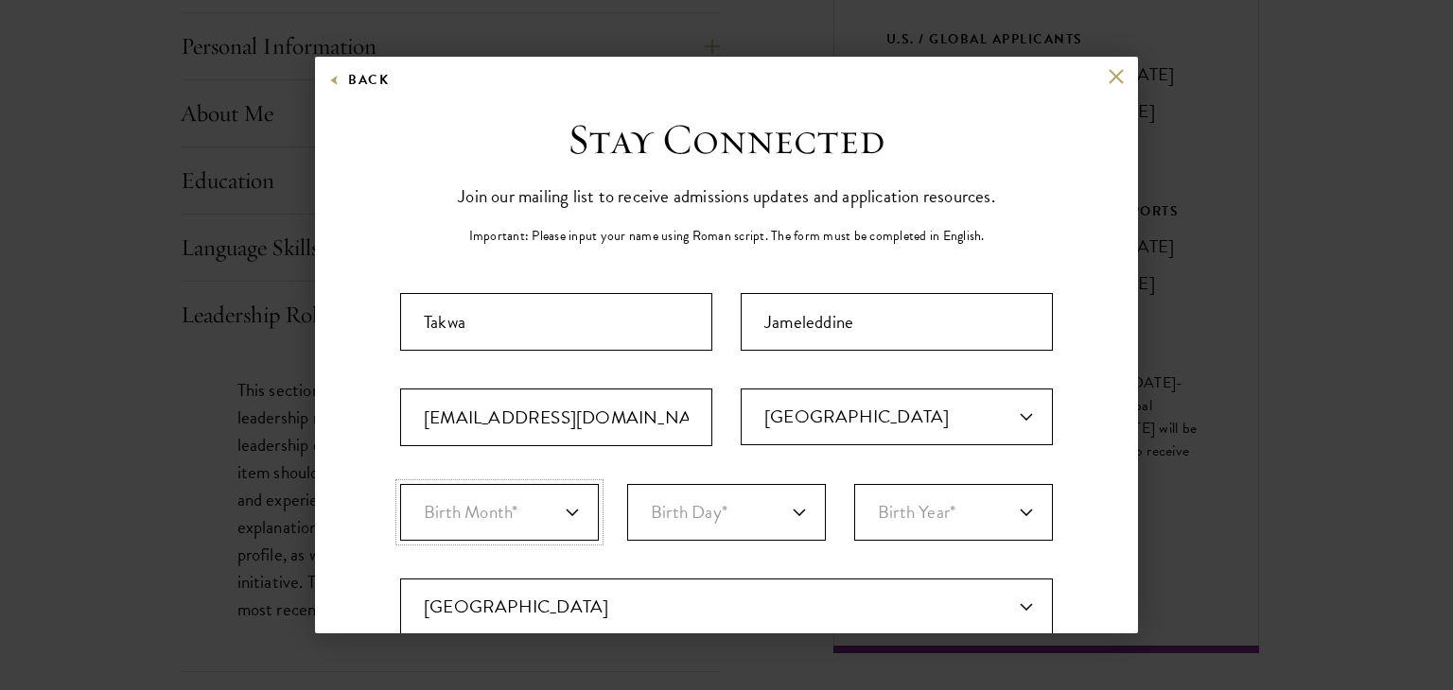
click at [545, 517] on select "Birth Month* January February March April May June July August September Octobe…" at bounding box center [499, 512] width 199 height 57
select select "04"
click at [400, 484] on select "Birth Month* January February March April May June July August September Octobe…" at bounding box center [499, 512] width 199 height 57
click at [725, 506] on select "Birth Day* 1 2 3 4 5 6 7 8 9 10 11 12 13 14 15 16 17 18 19 20 21 22 23 24 25 26…" at bounding box center [726, 512] width 199 height 57
select select "30"
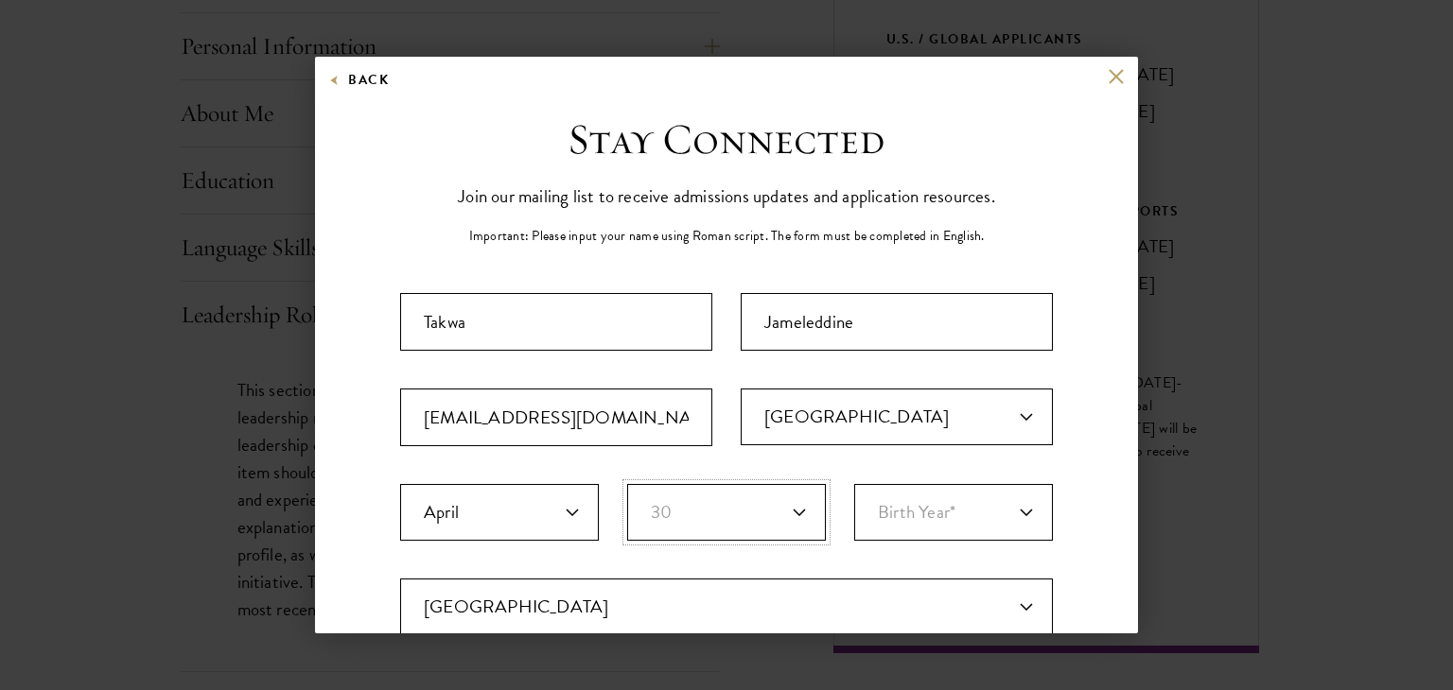
click at [627, 484] on select "Birth Day* 1 2 3 4 5 6 7 8 9 10 11 12 13 14 15 16 17 18 19 20 21 22 23 24 25 26…" at bounding box center [726, 512] width 199 height 57
click at [925, 511] on select "Birth Year* 2025 2024 2023 2022 2021 2020 2019 2018 2017 2016 2015 2014 2013 20…" at bounding box center [953, 512] width 199 height 57
select select "2003"
click at [854, 484] on select "Birth Year* 2025 2024 2023 2022 2021 2020 2019 2018 2017 2016 2015 2014 2013 20…" at bounding box center [953, 512] width 199 height 57
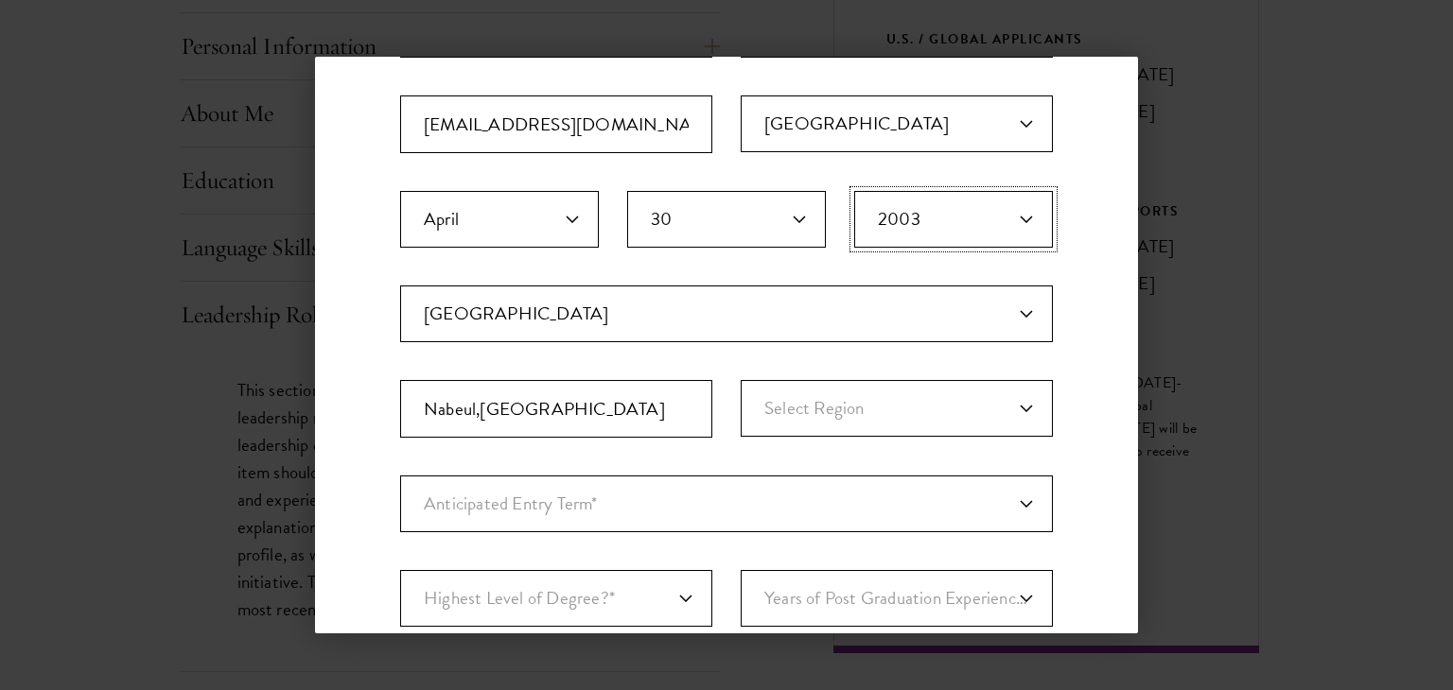
scroll to position [291, 0]
click at [575, 308] on select "Current Country Afghanistan Aland Islands Albania Algeria Andorra Angola Anguil…" at bounding box center [726, 316] width 653 height 57
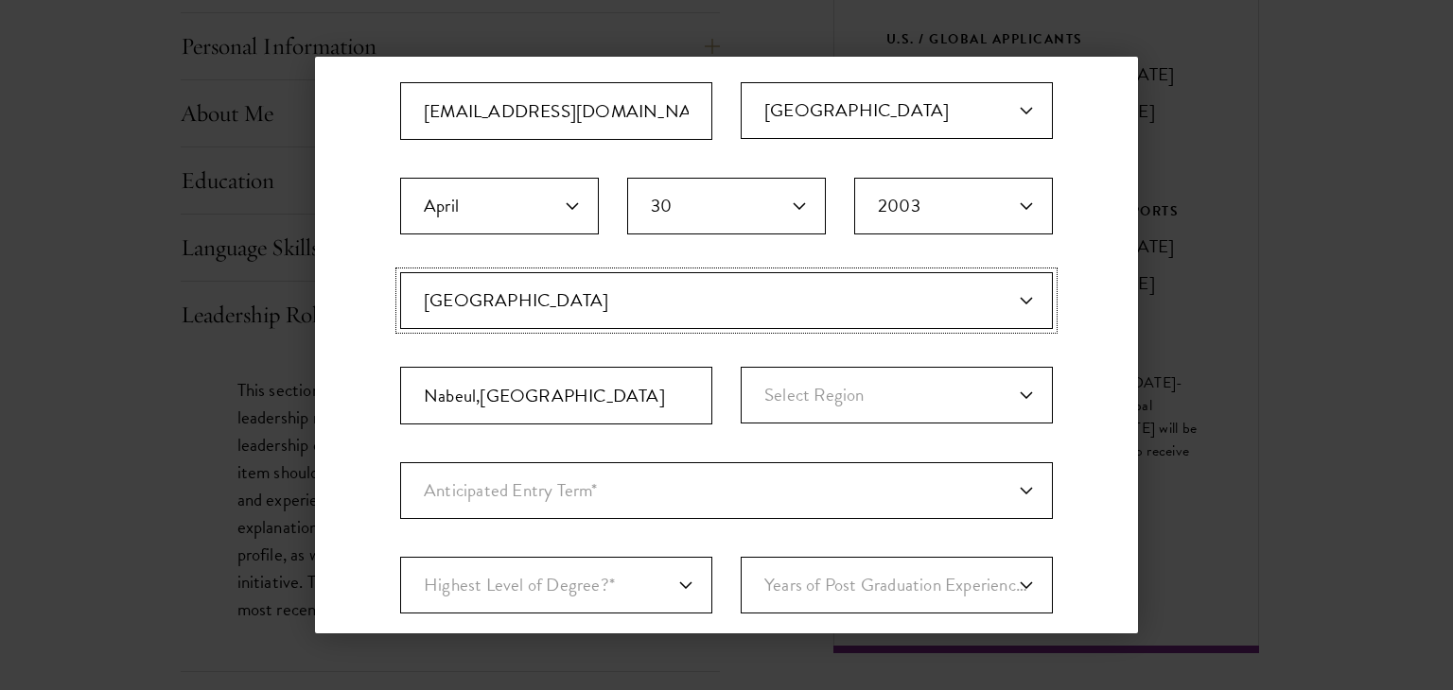
scroll to position [308, 0]
click at [578, 331] on fieldset "Country Current Country Afghanistan Aland Islands Albania Algeria Andorra Angol…" at bounding box center [726, 366] width 653 height 190
click at [558, 310] on select "Current Country Afghanistan Aland Islands Albania Algeria Andorra Angola Anguil…" at bounding box center [726, 299] width 653 height 57
select select "TS"
click at [400, 271] on select "Current Country Afghanistan Aland Islands Albania Algeria Andorra Angola Anguil…" at bounding box center [726, 299] width 653 height 57
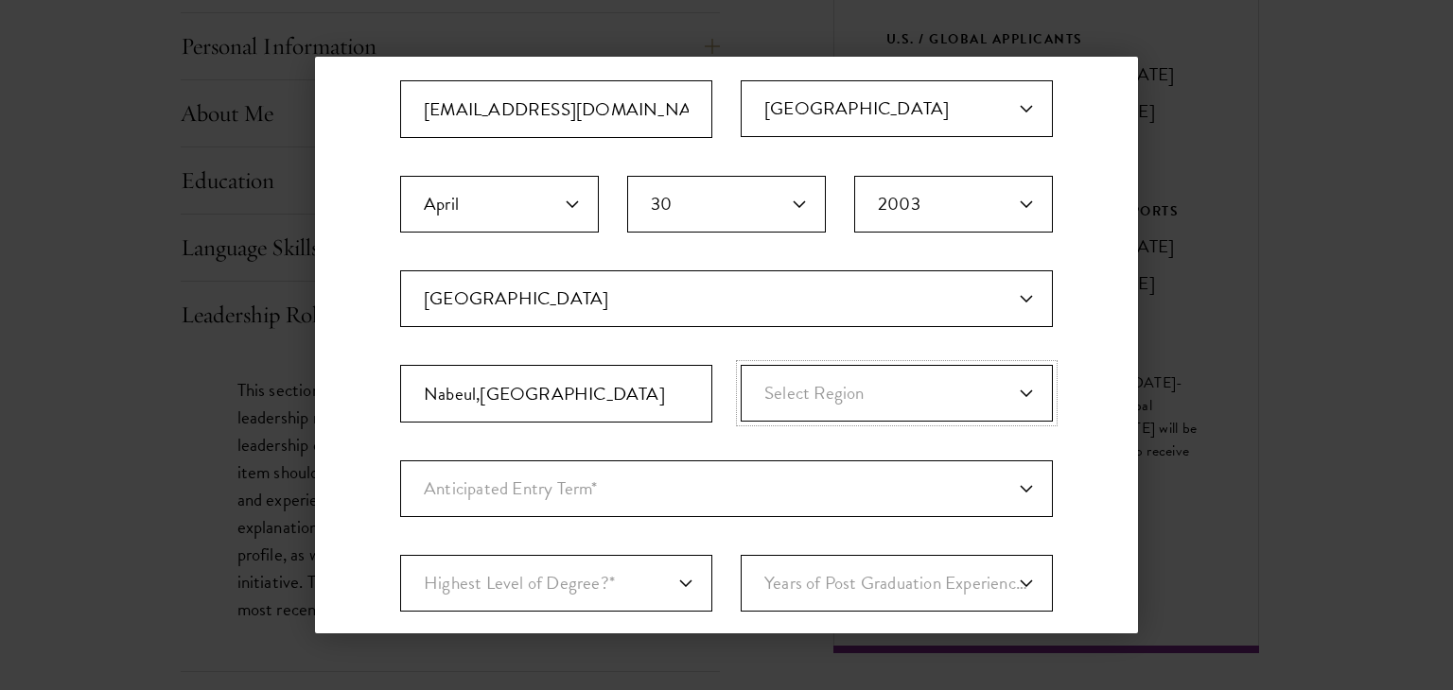
click at [822, 392] on select "Select Region Ariana Beja Ben Arous Bizerte Gabes Gafsa Jendouba Kairouan Kasse…" at bounding box center [897, 393] width 312 height 57
select select "Nabeul"
click at [741, 365] on select "Select Region Ariana Beja Ben Arous Bizerte Gabes Gafsa Jendouba Kairouan Kasse…" at bounding box center [897, 393] width 312 height 57
click at [579, 393] on input "Nabeul,Tunisia" at bounding box center [556, 394] width 312 height 58
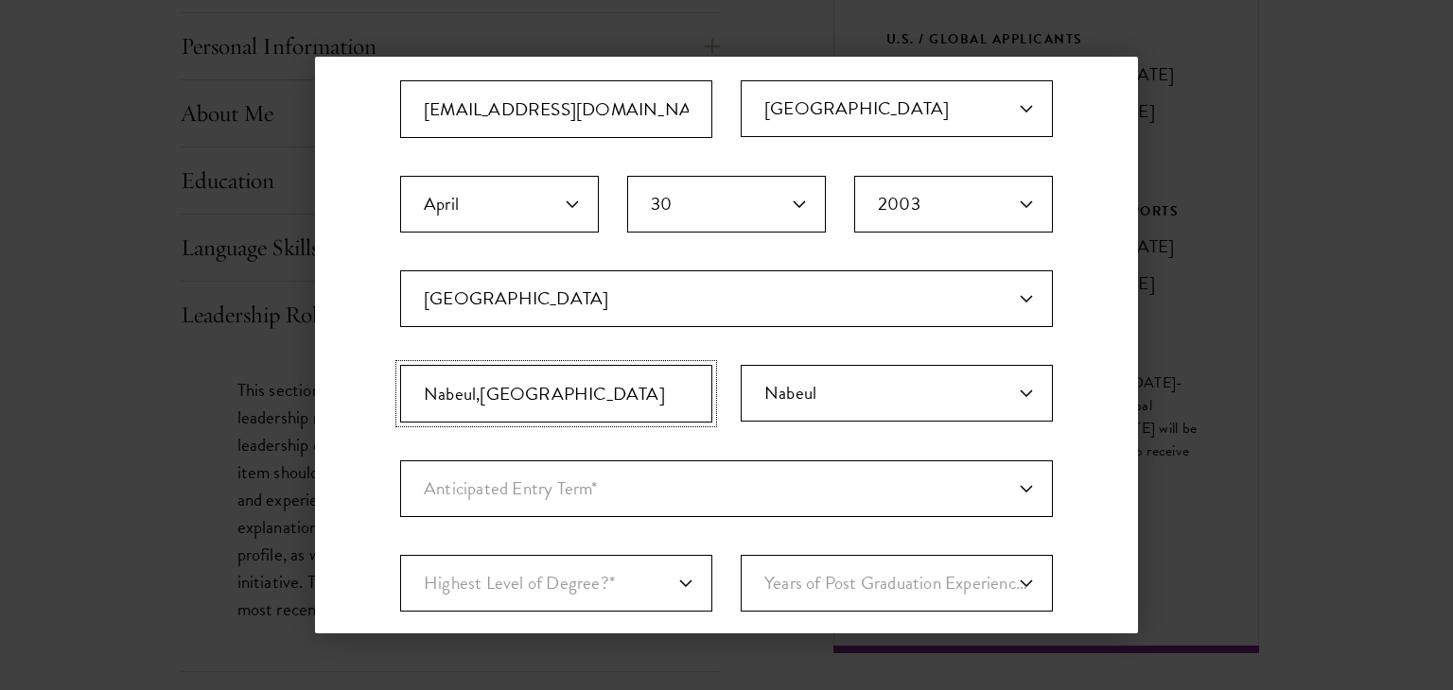
click at [579, 393] on input "Nabeul,Tunisia" at bounding box center [556, 394] width 312 height 58
type input "Tazarka"
click at [457, 501] on select "Anticipated Entry Term* August 2026 (Application opens April 2025) Just Explori…" at bounding box center [726, 489] width 653 height 57
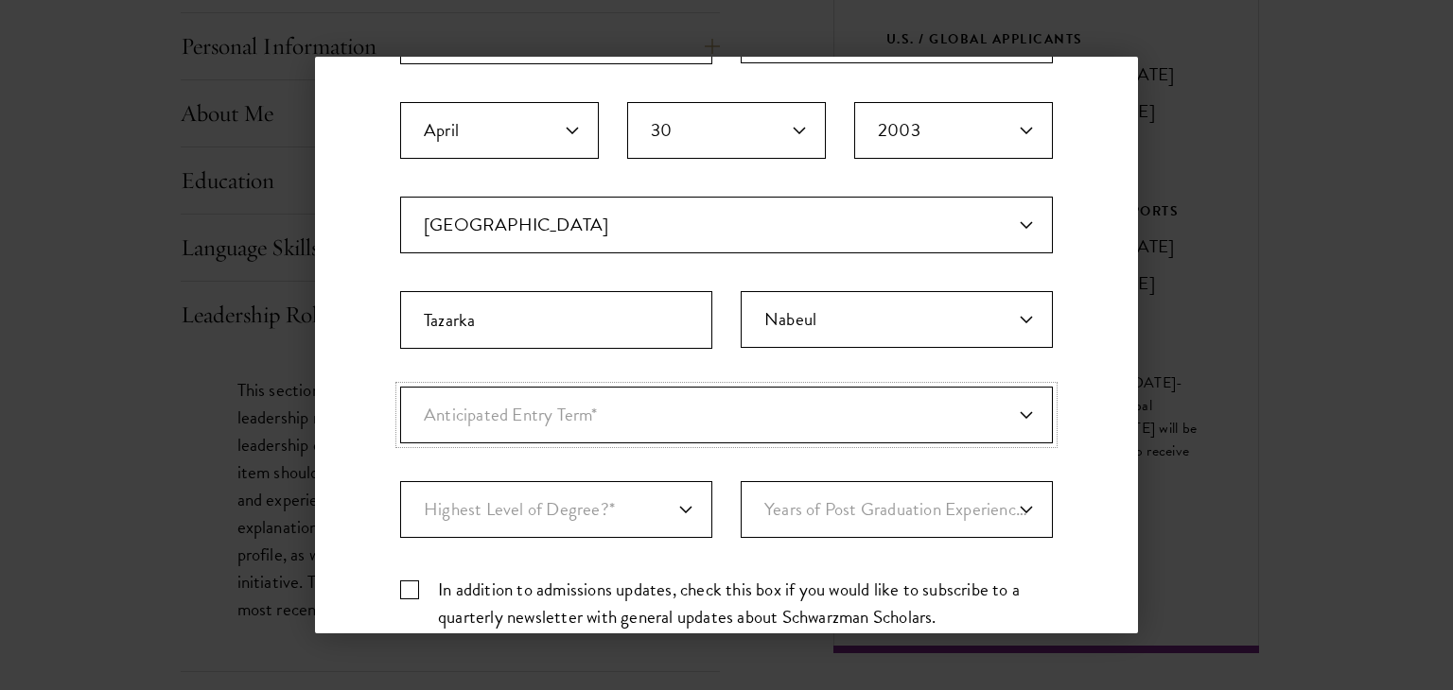
scroll to position [392, 0]
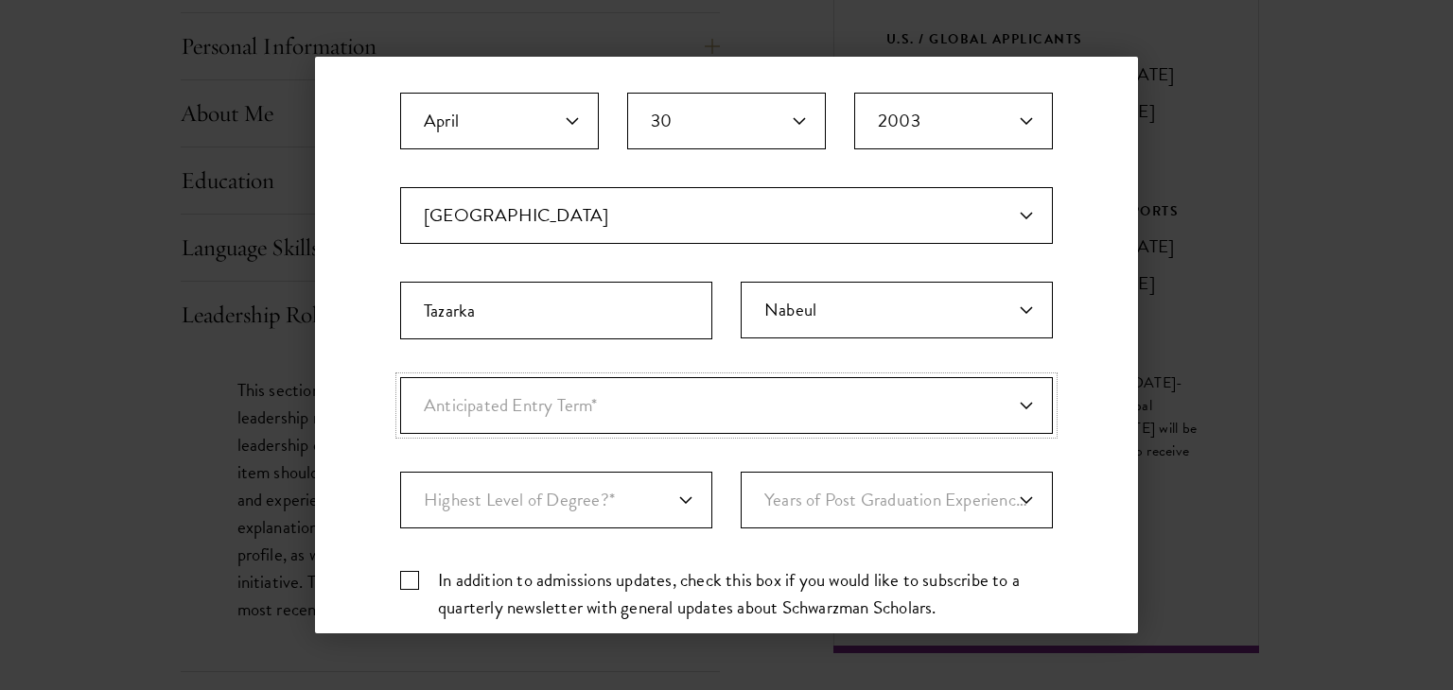
click at [620, 389] on select "Anticipated Entry Term* August 2026 (Application opens April 2025) Just Explori…" at bounding box center [726, 405] width 653 height 57
select select "e64b8ab3-eabb-4867-96d5-7e6b4840665f"
click at [400, 377] on select "Anticipated Entry Term* August 2026 (Application opens April 2025) Just Explori…" at bounding box center [726, 405] width 653 height 57
click at [655, 508] on select "Highest Level of Degree?* PHD Bachelor's Master's Current Undergraduate Student" at bounding box center [556, 500] width 312 height 57
select select "bf44f490-31e9-4d16-b1d2-df861e7933aa"
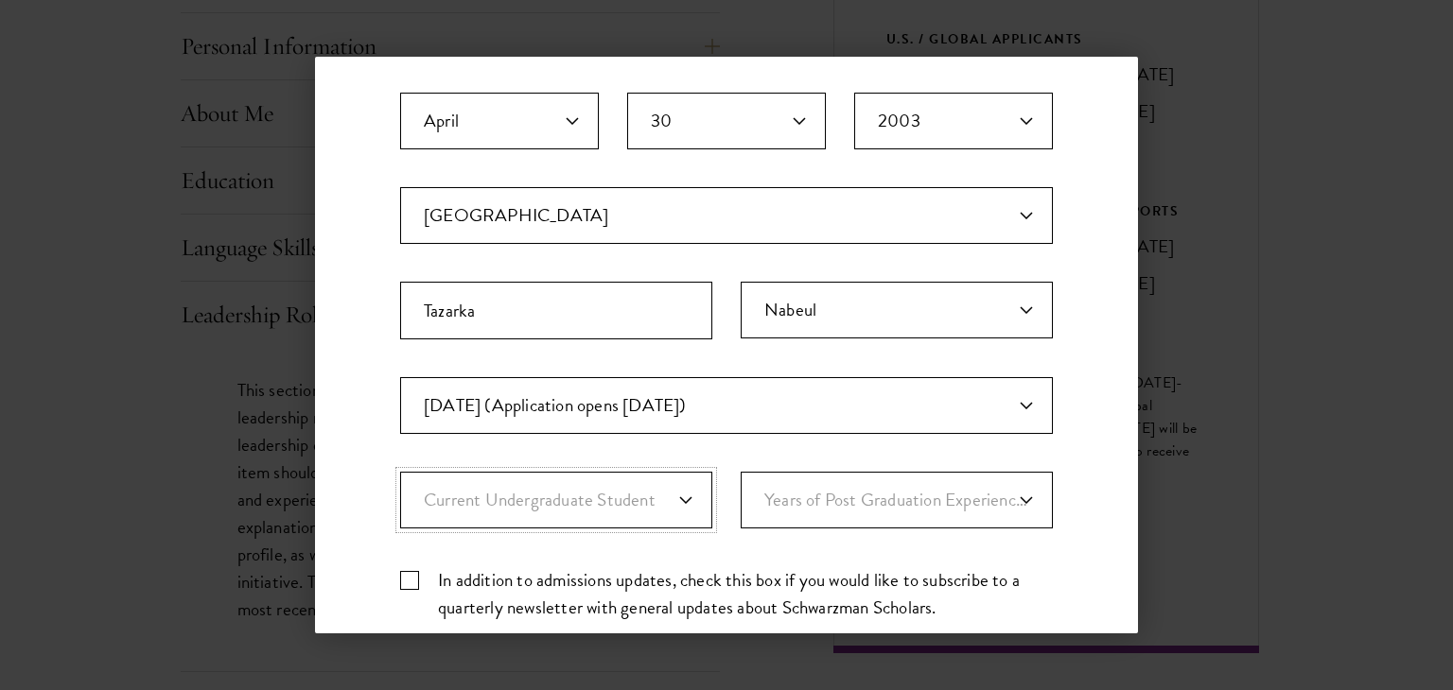
click at [400, 472] on select "Highest Level of Degree?* PHD Bachelor's Master's Current Undergraduate Student" at bounding box center [556, 500] width 312 height 57
click at [806, 489] on select "Years of Post Graduation Experience?* 1 2 3 4 5 6 7 8 9 10" at bounding box center [897, 500] width 312 height 57
select select "1"
click at [741, 472] on select "Years of Post Graduation Experience?* 1 2 3 4 5 6 7 8 9 10" at bounding box center [897, 500] width 312 height 57
click at [409, 577] on label "In addition to admissions updates, check this box if you would like to subscrib…" at bounding box center [726, 594] width 653 height 55
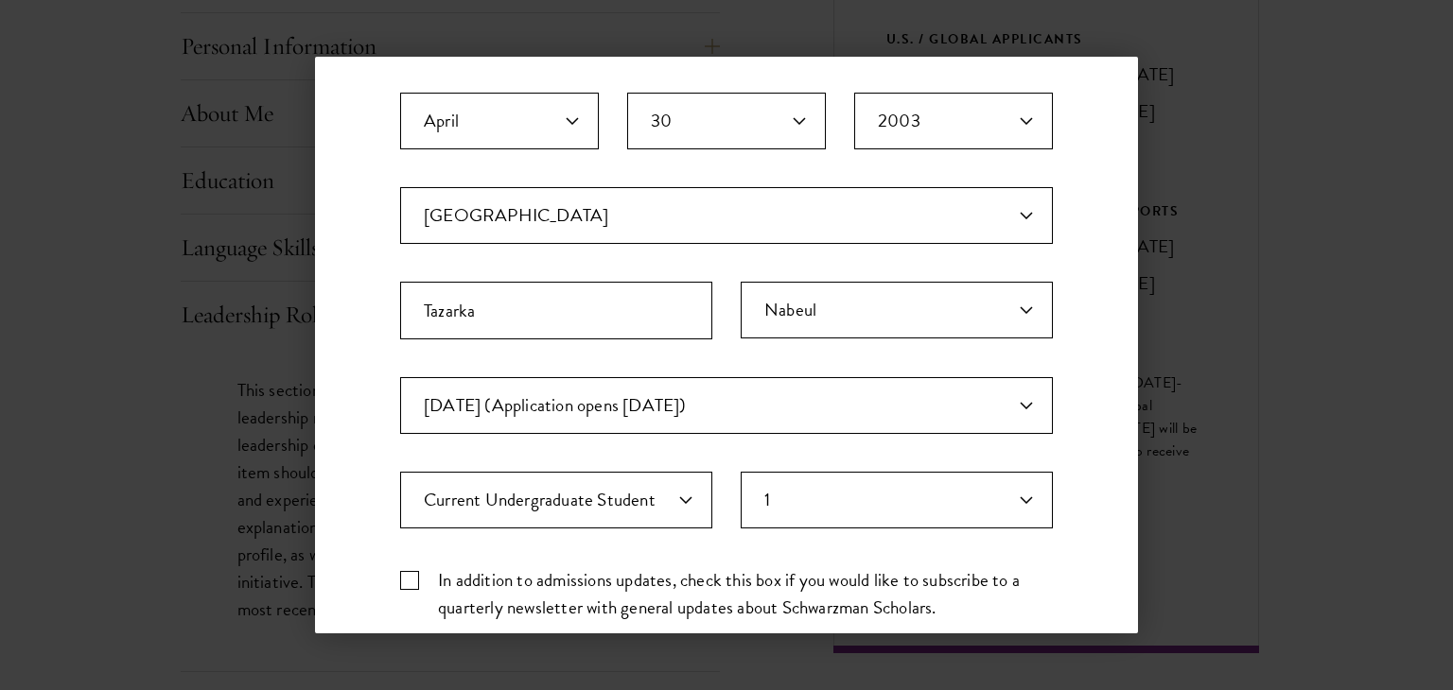
click at [409, 577] on input "In addition to admissions updates, check this box if you would like to subscrib…" at bounding box center [726, 573] width 653 height 12
checkbox input "true"
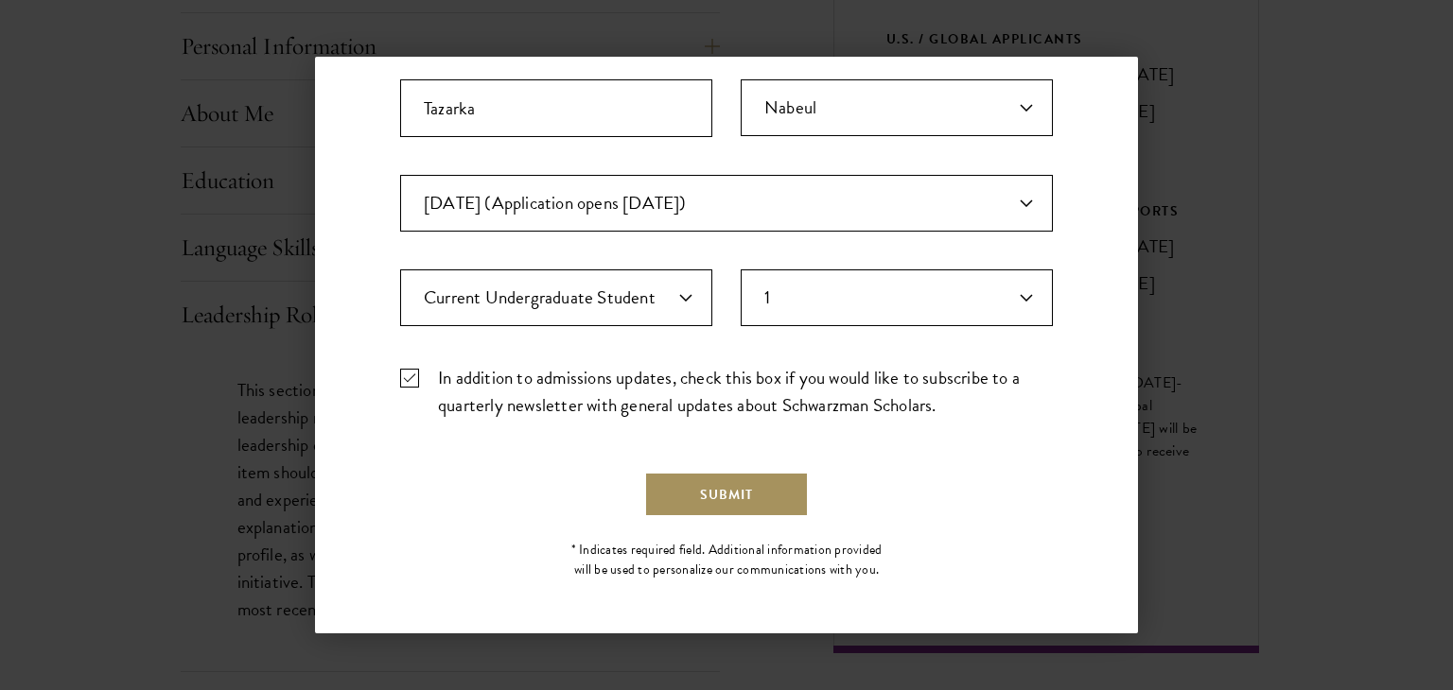
click at [691, 509] on button "Submit" at bounding box center [726, 494] width 165 height 45
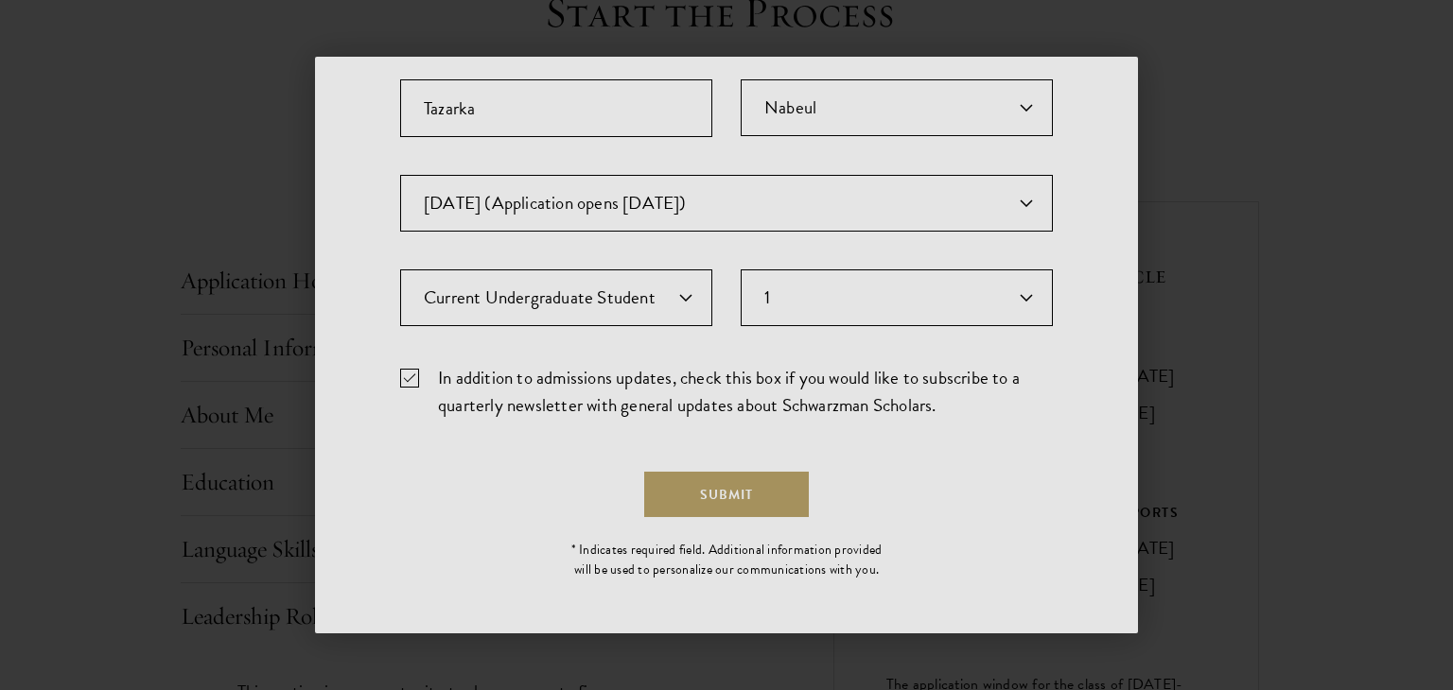
scroll to position [0, 0]
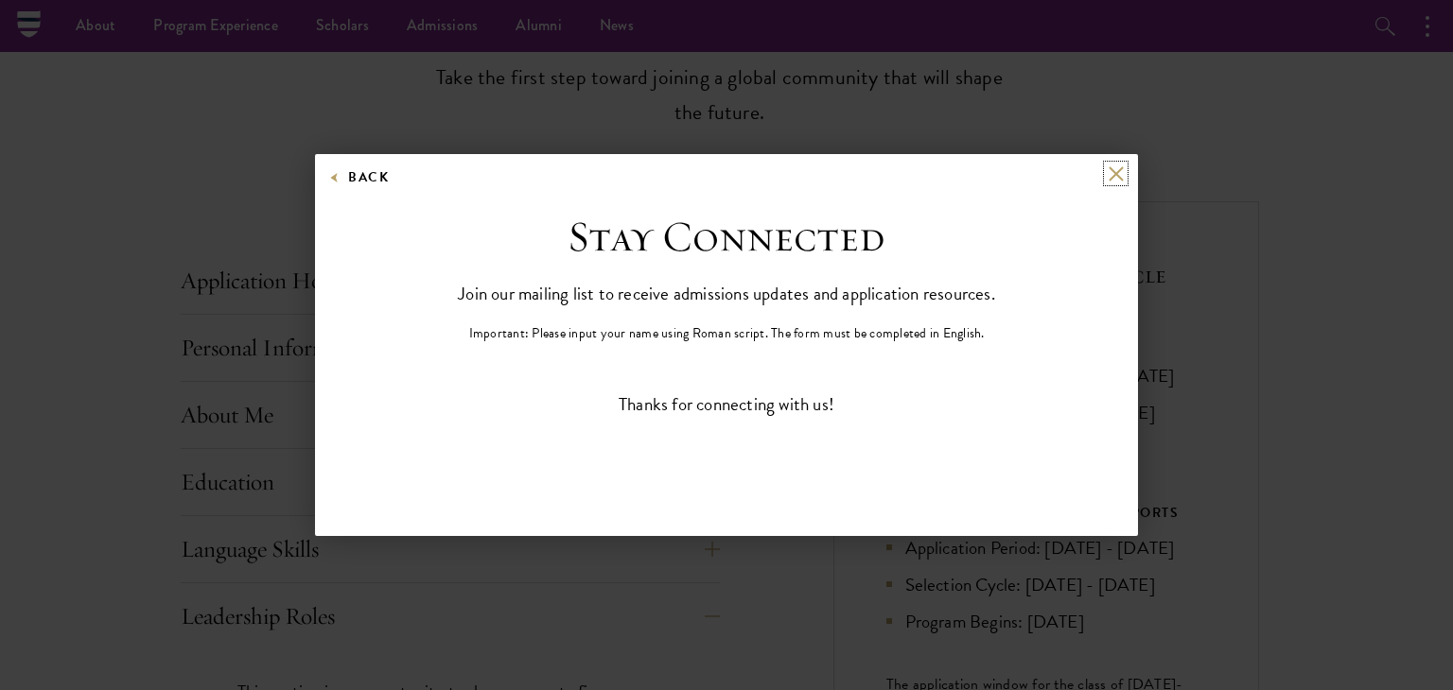
click at [1118, 179] on button at bounding box center [1116, 174] width 16 height 16
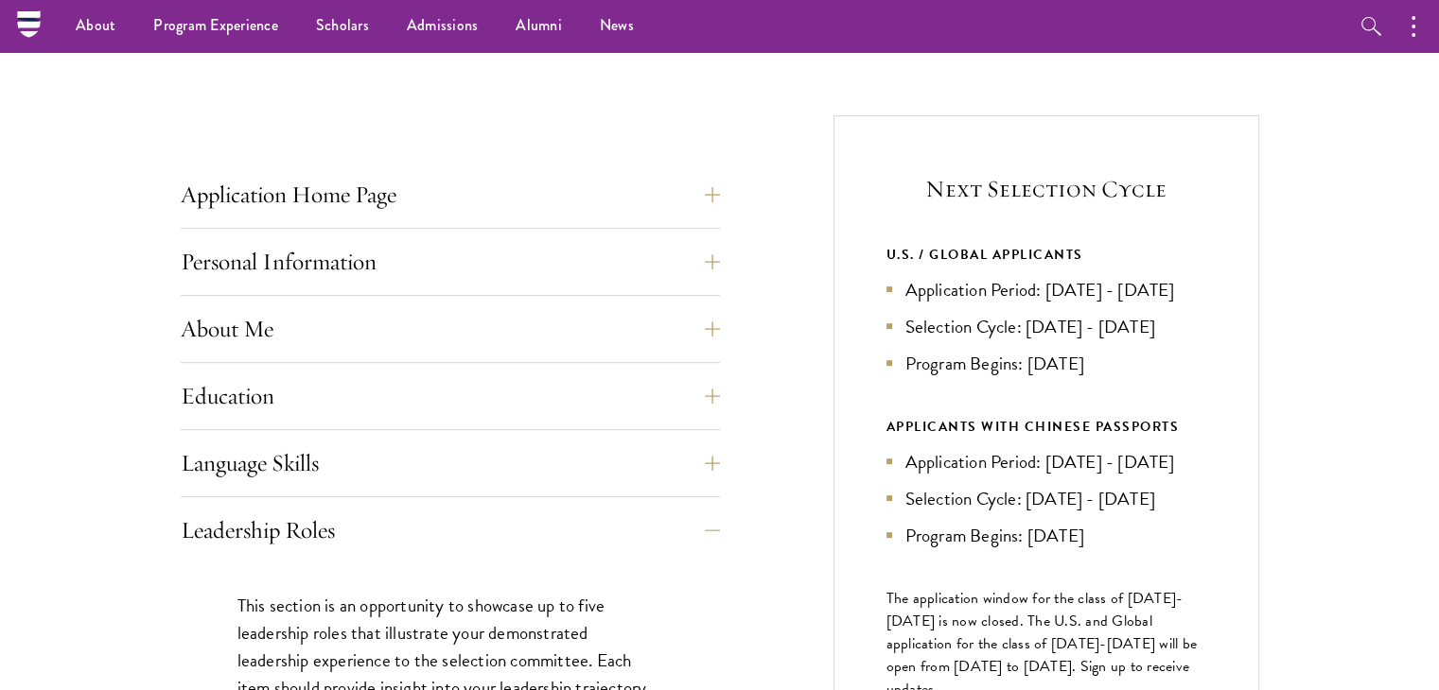
scroll to position [604, 0]
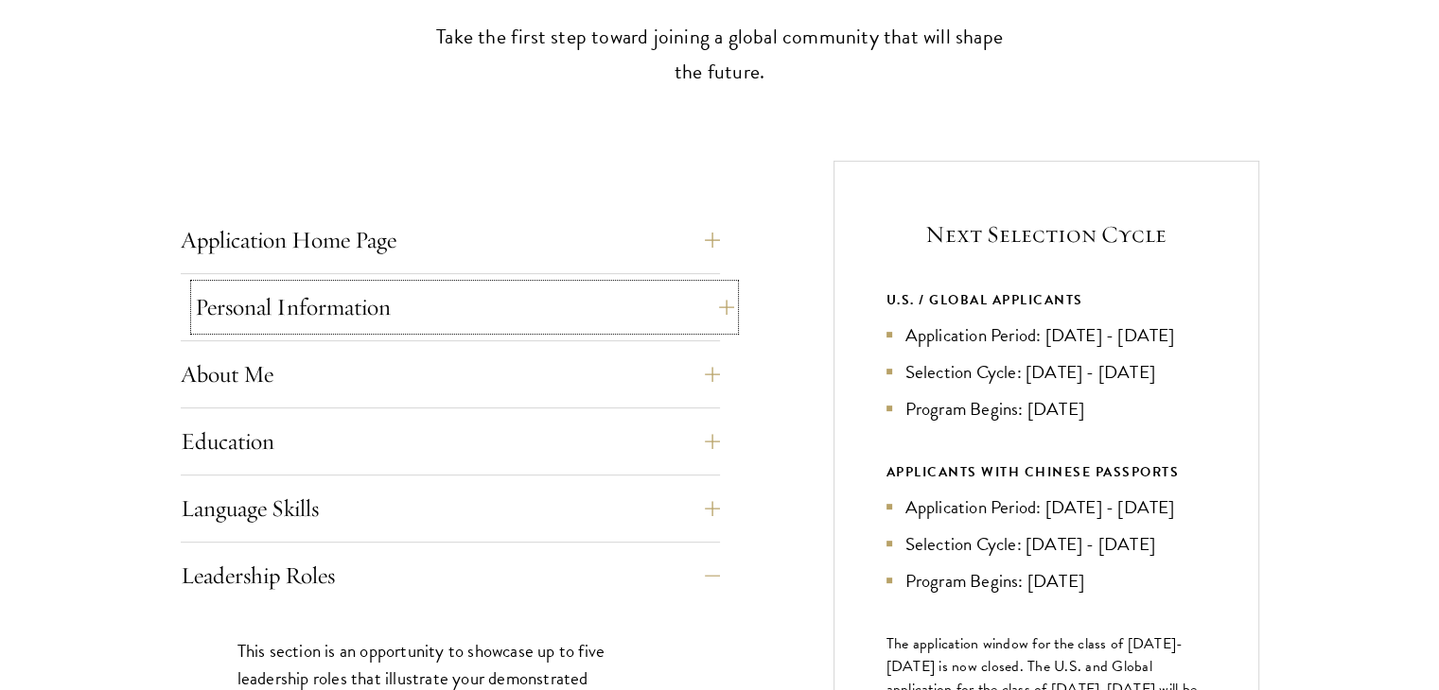
click at [707, 296] on button "Personal Information" at bounding box center [464, 307] width 539 height 45
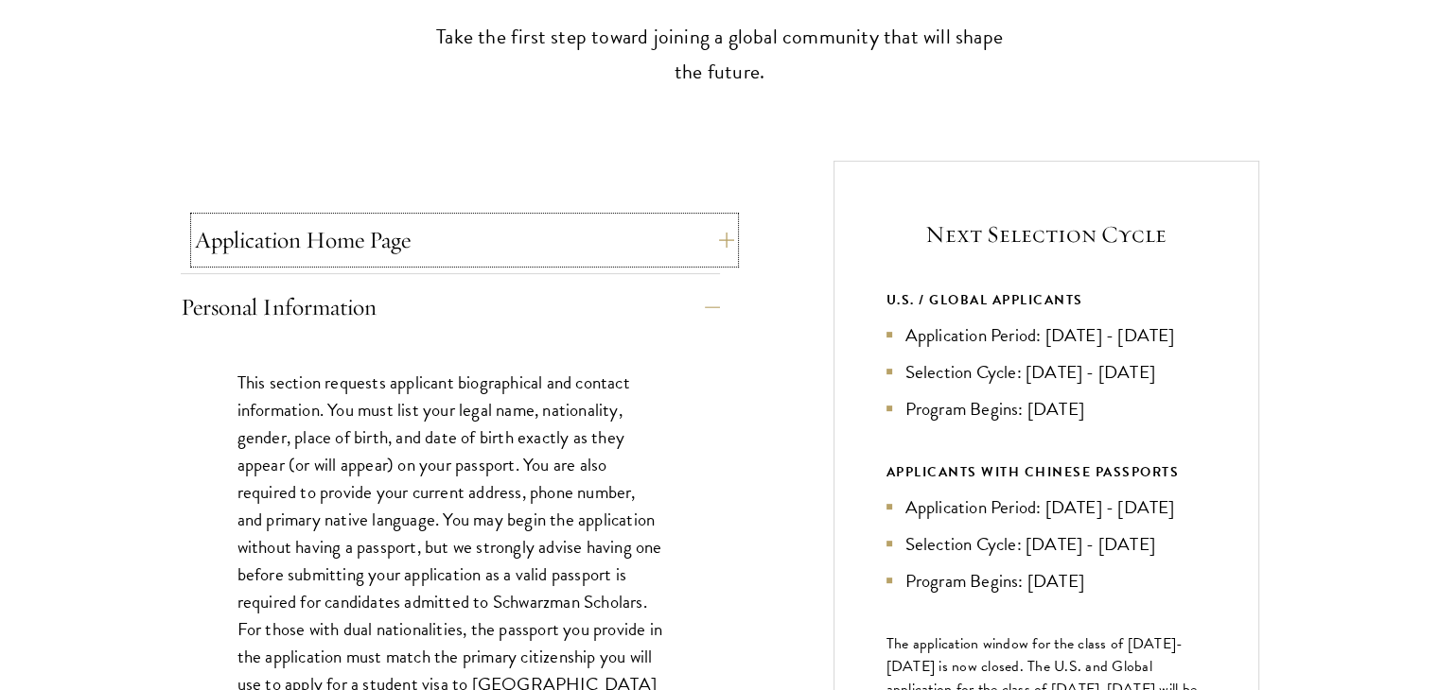
click at [698, 249] on button "Application Home Page" at bounding box center [464, 240] width 539 height 45
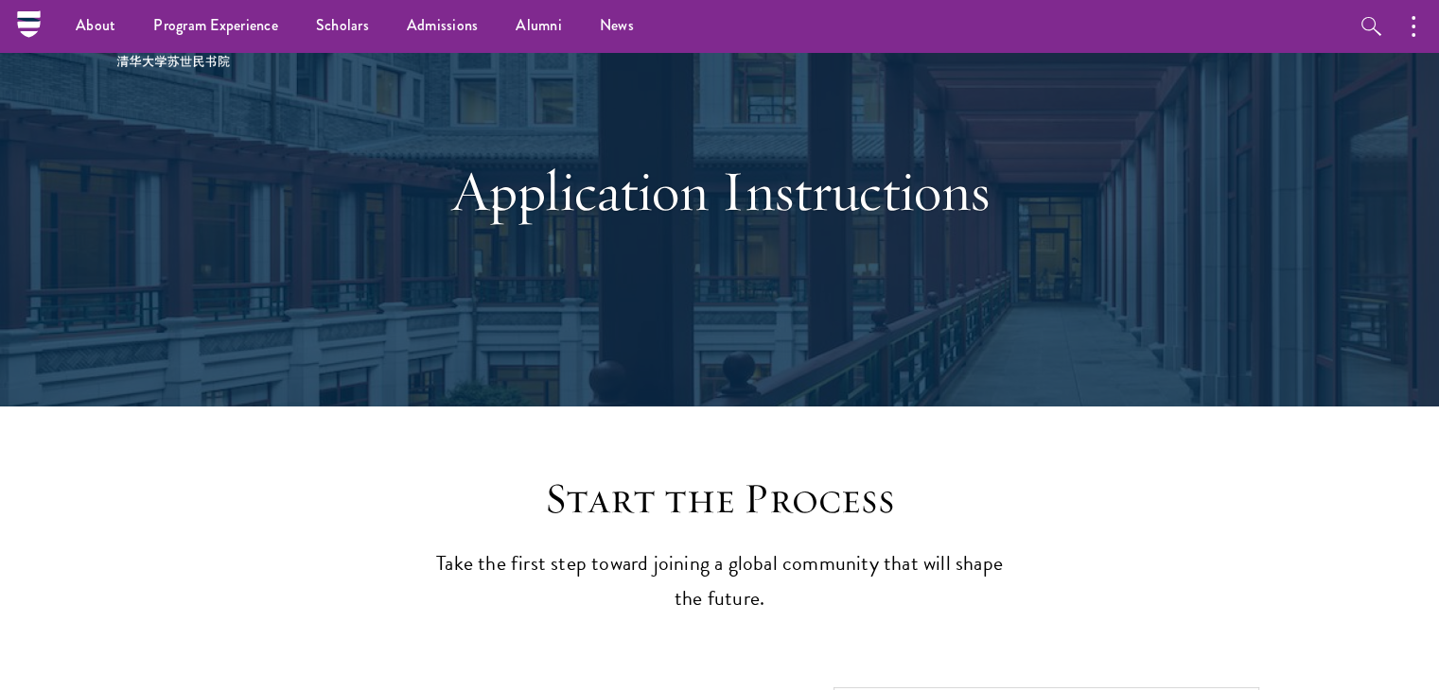
scroll to position [57, 0]
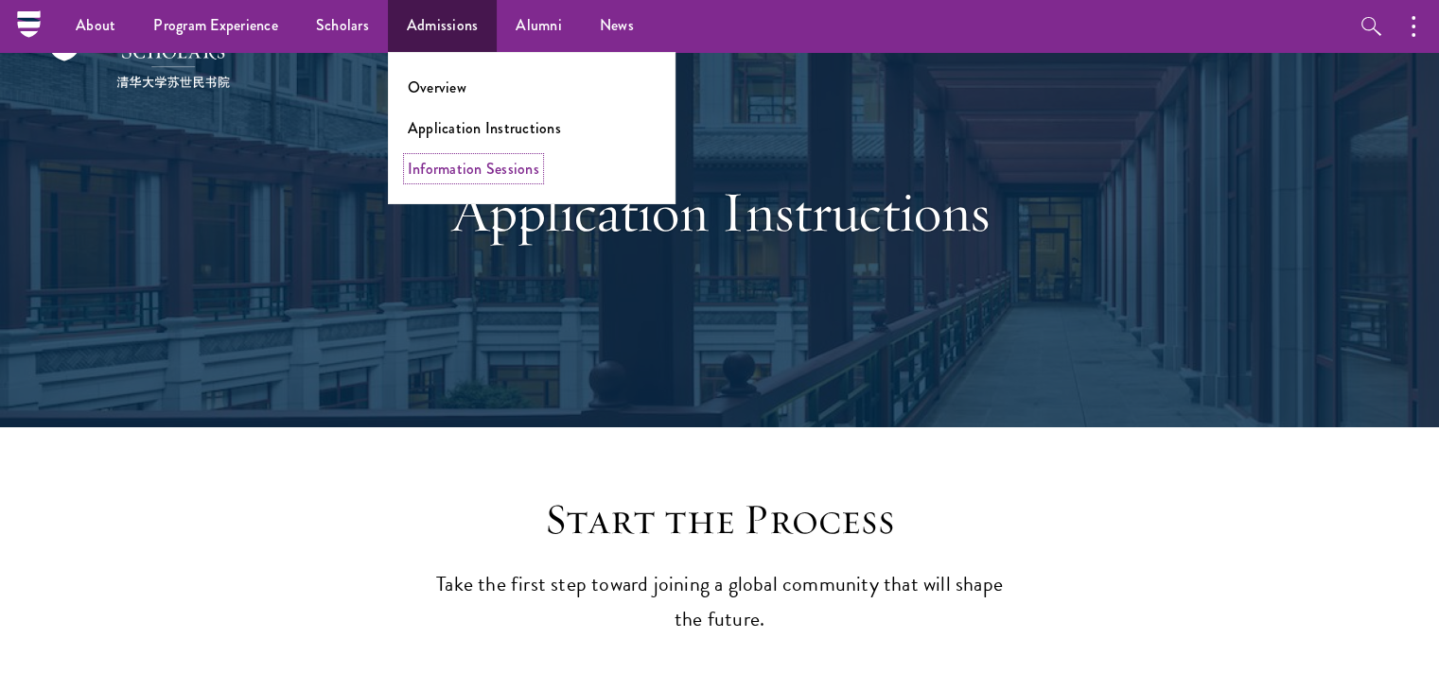
click at [476, 169] on link "Information Sessions" at bounding box center [473, 169] width 131 height 22
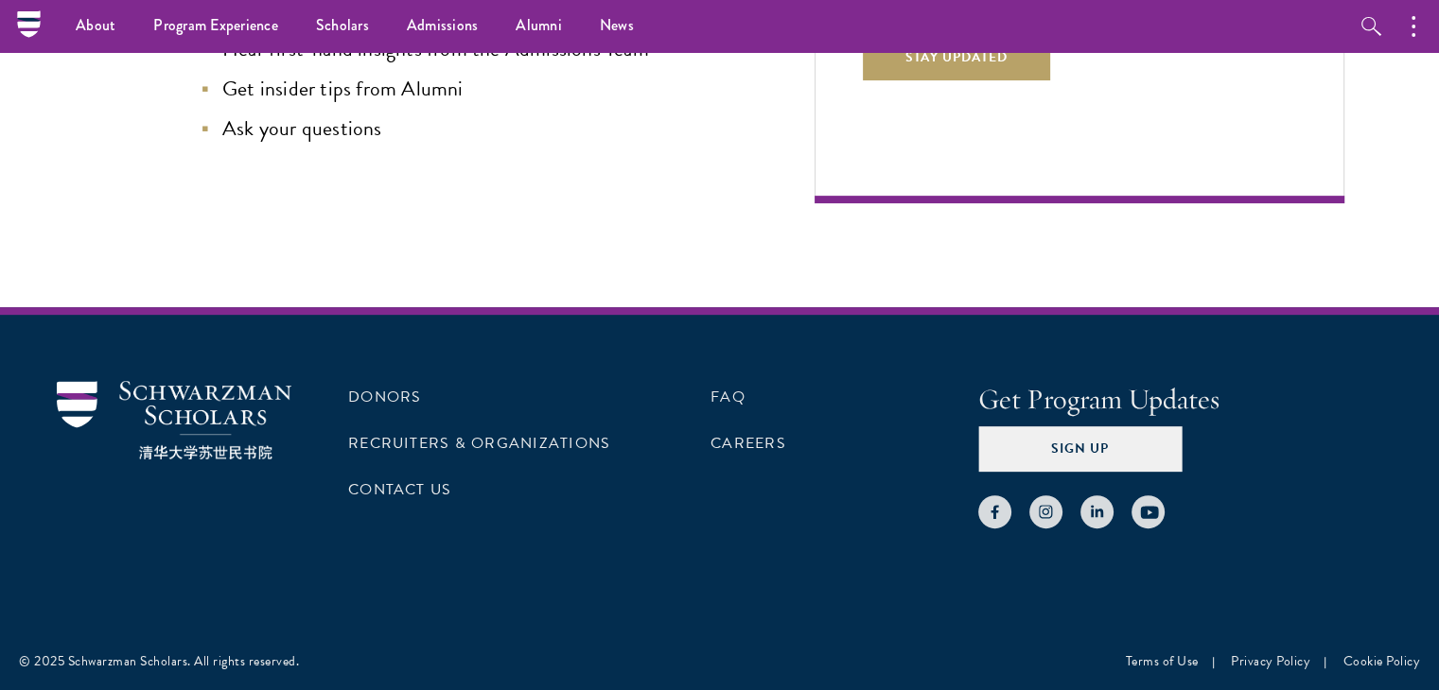
scroll to position [555, 0]
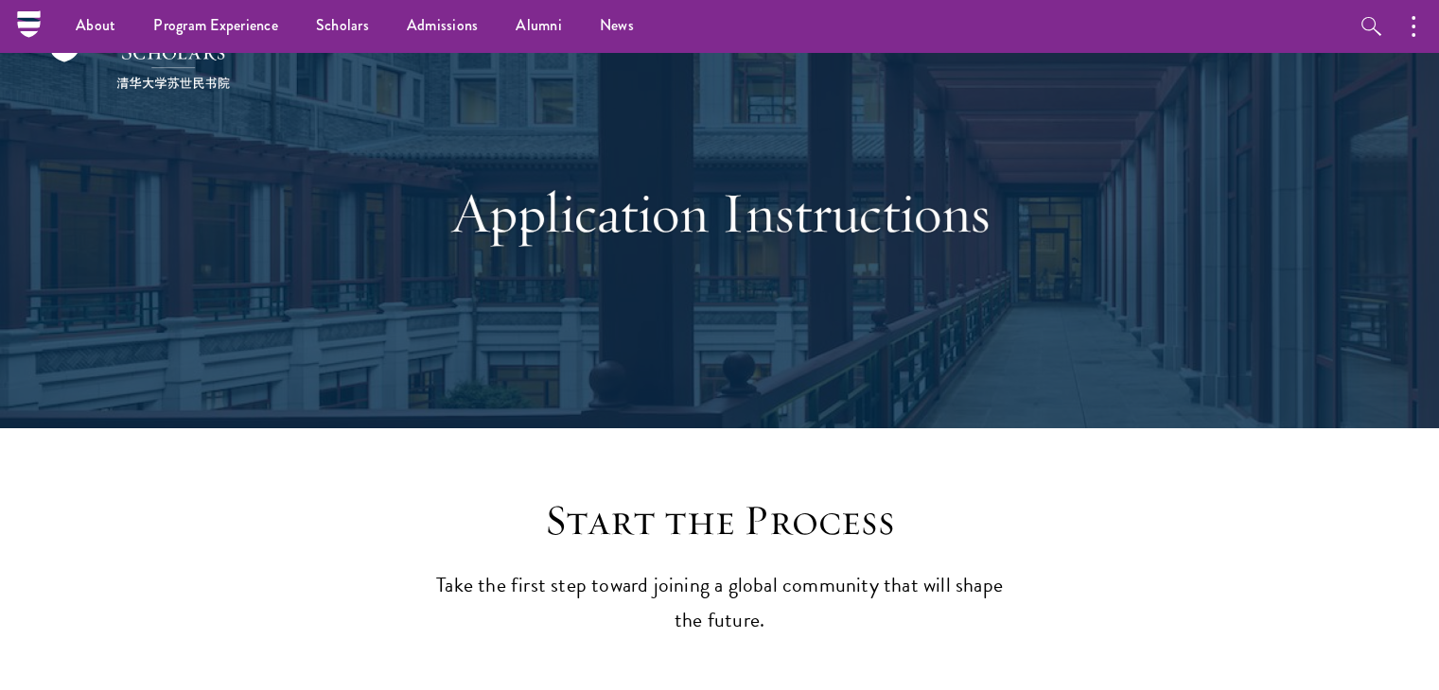
scroll to position [57, 0]
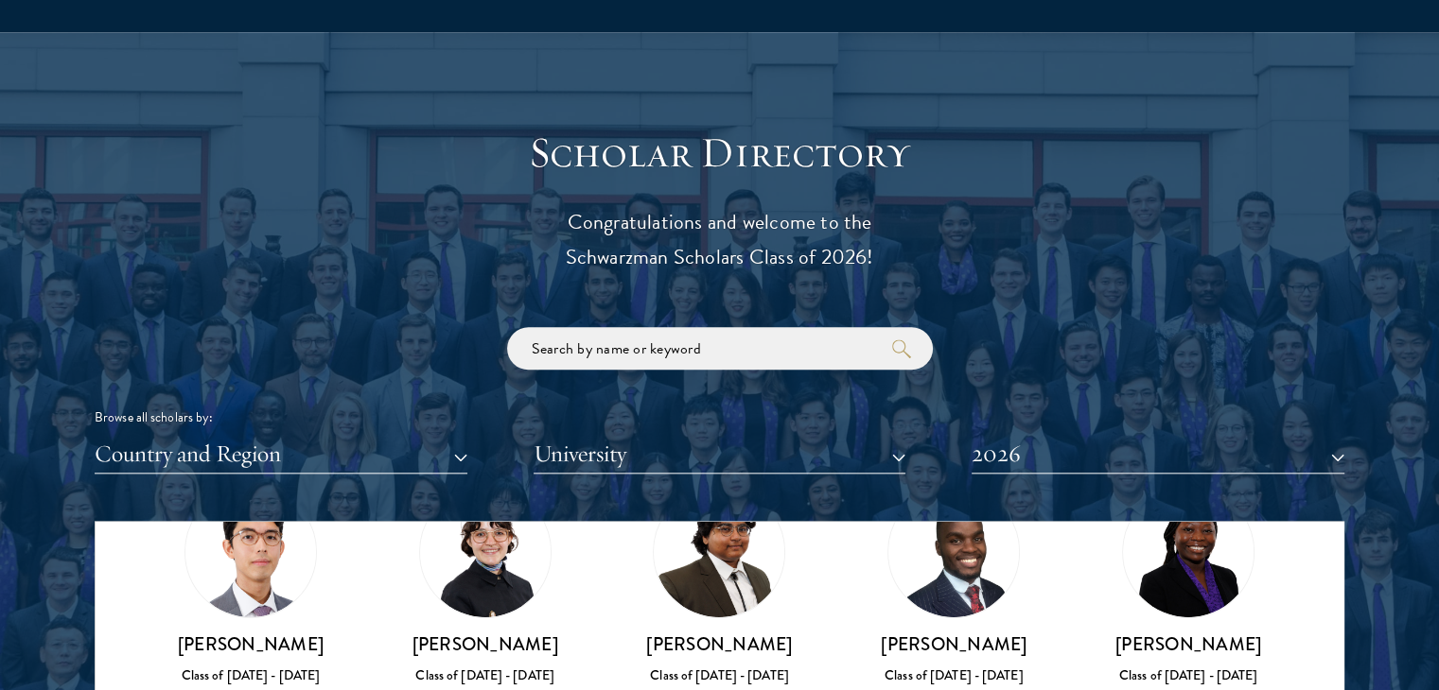
scroll to position [492, 0]
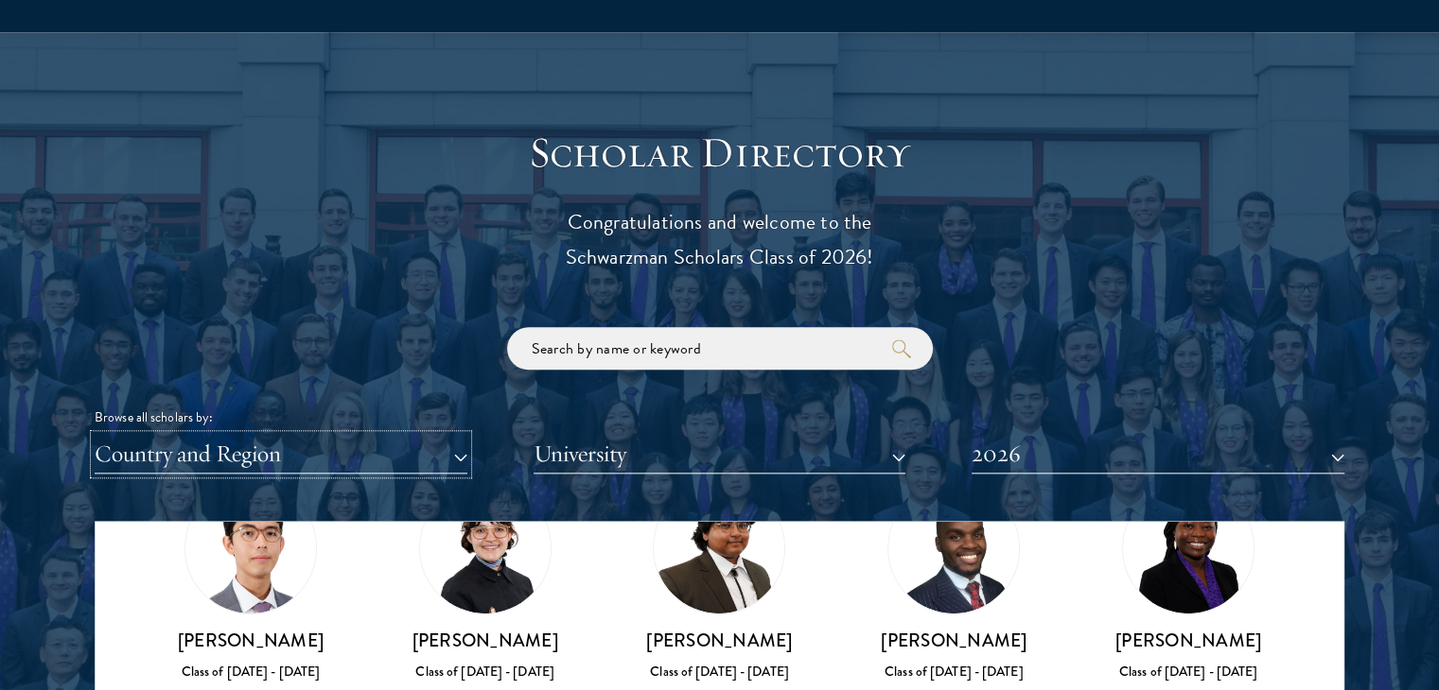
click at [429, 456] on button "Country and Region" at bounding box center [281, 454] width 373 height 39
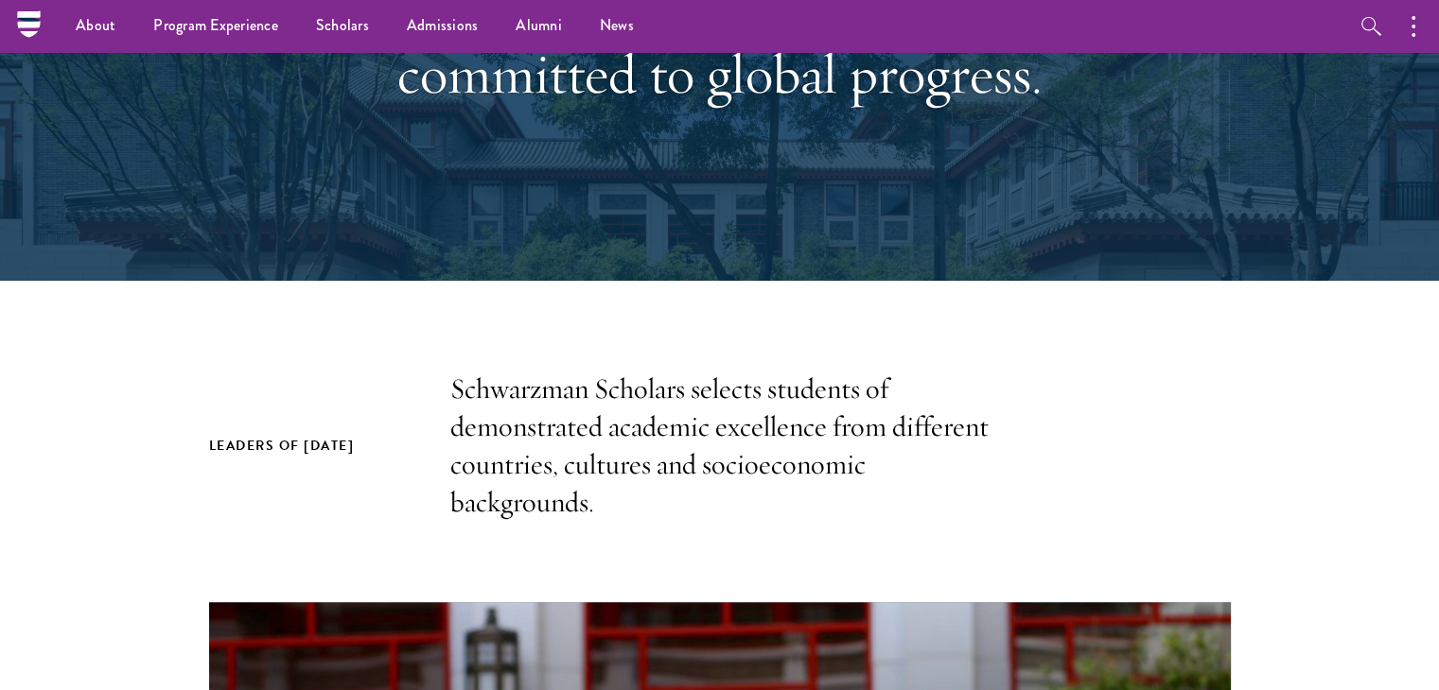
scroll to position [0, 0]
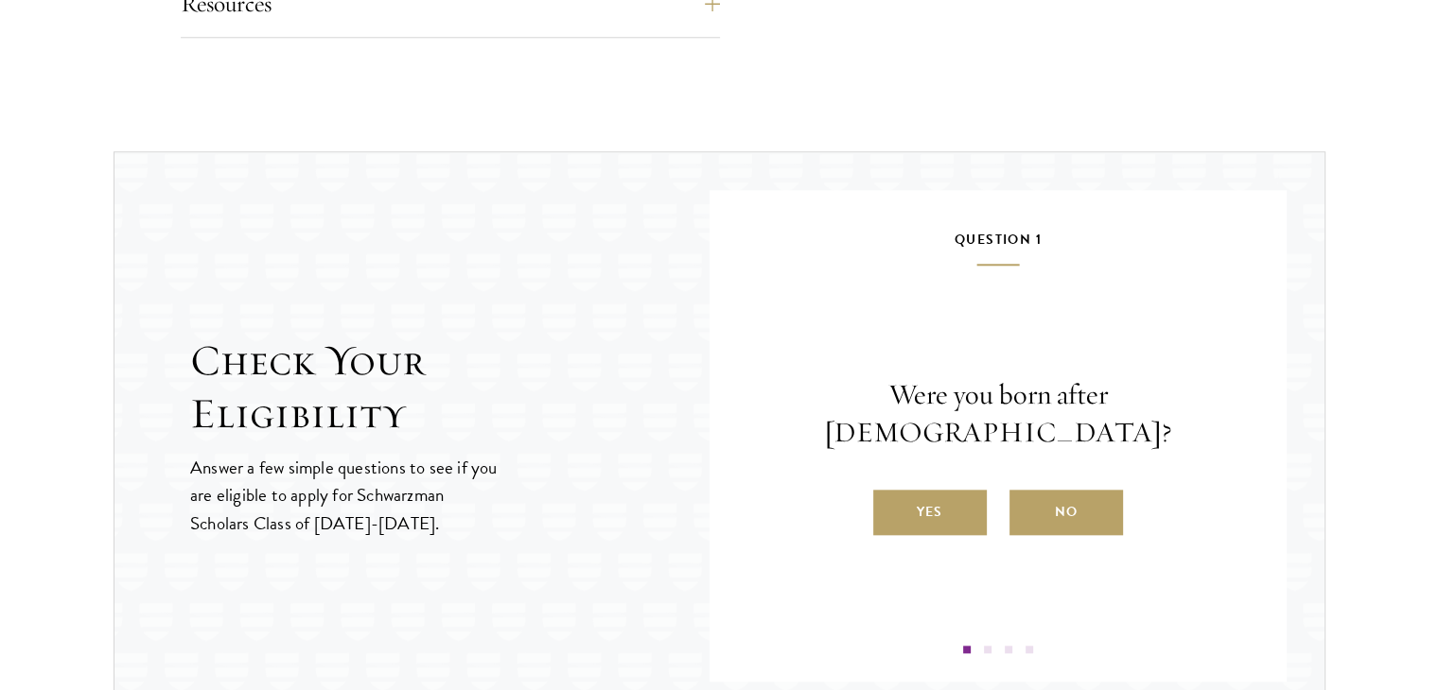
scroll to position [1849, 0]
click at [927, 489] on label "Yes" at bounding box center [930, 511] width 114 height 45
click at [890, 491] on input "Yes" at bounding box center [881, 499] width 17 height 17
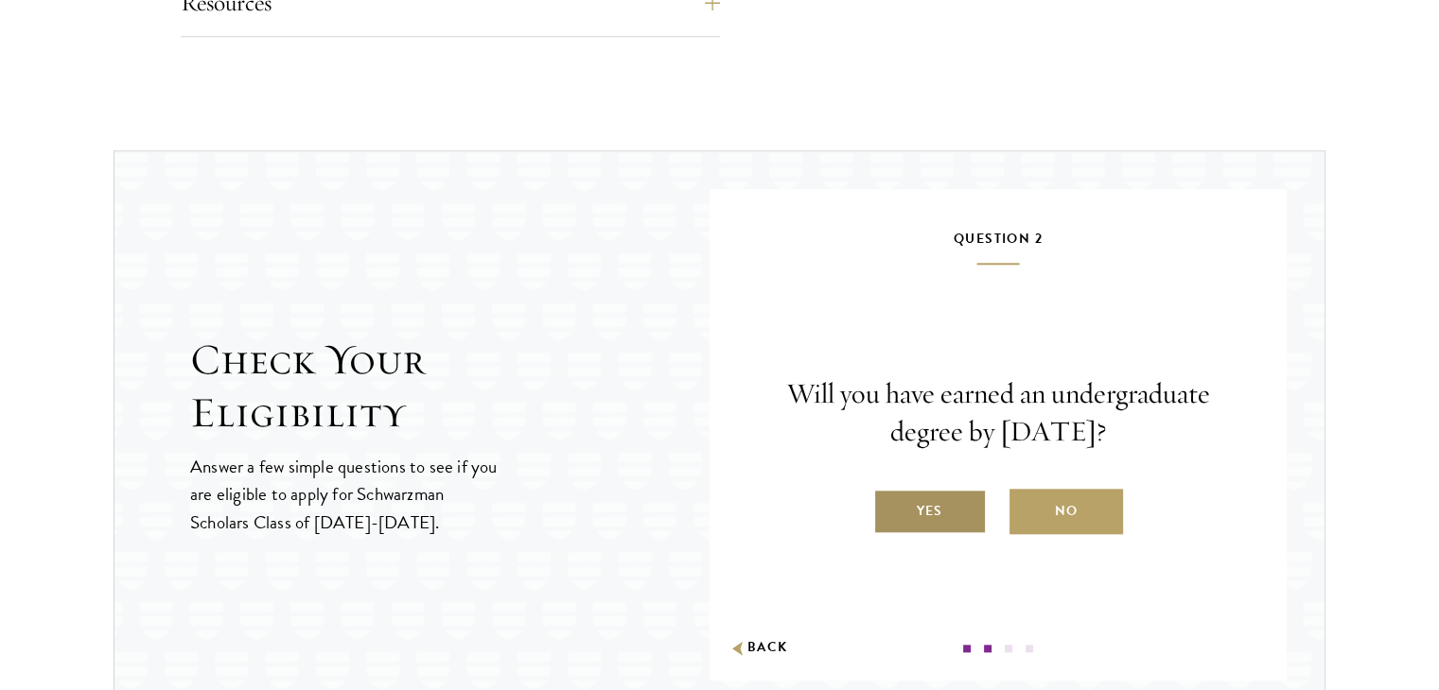
click at [942, 511] on label "Yes" at bounding box center [930, 511] width 114 height 45
click at [890, 508] on input "Yes" at bounding box center [881, 499] width 17 height 17
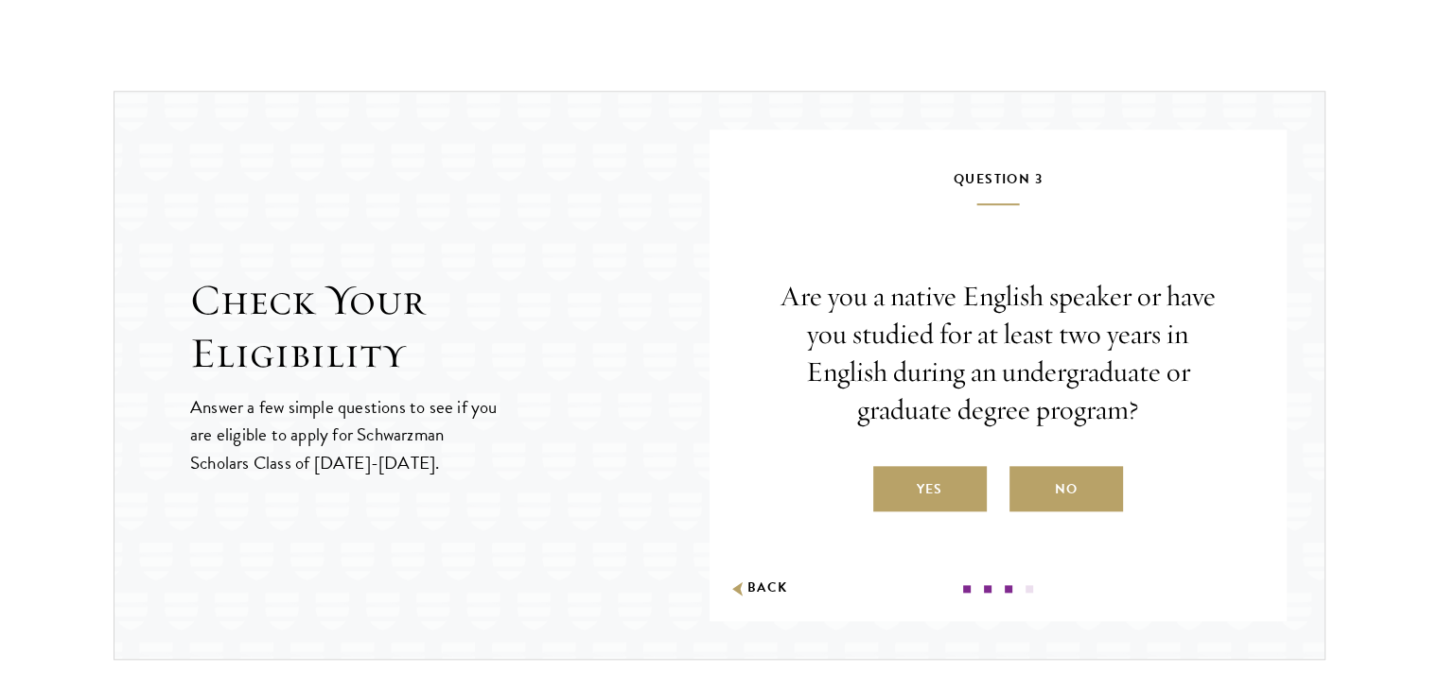
scroll to position [1910, 0]
click at [935, 477] on label "Yes" at bounding box center [930, 487] width 114 height 45
click at [890, 477] on input "Yes" at bounding box center [881, 476] width 17 height 17
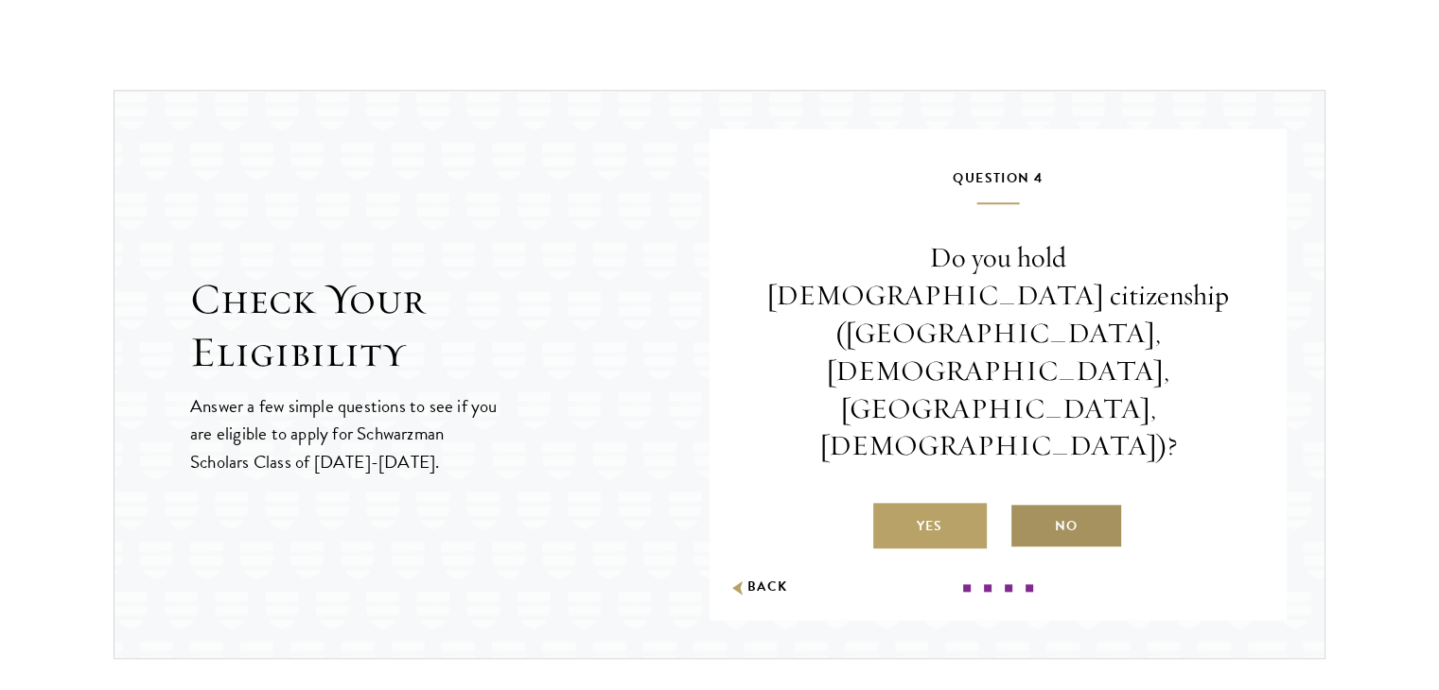
click at [1057, 503] on label "No" at bounding box center [1066, 525] width 114 height 45
click at [1026, 506] on input "No" at bounding box center [1017, 514] width 17 height 17
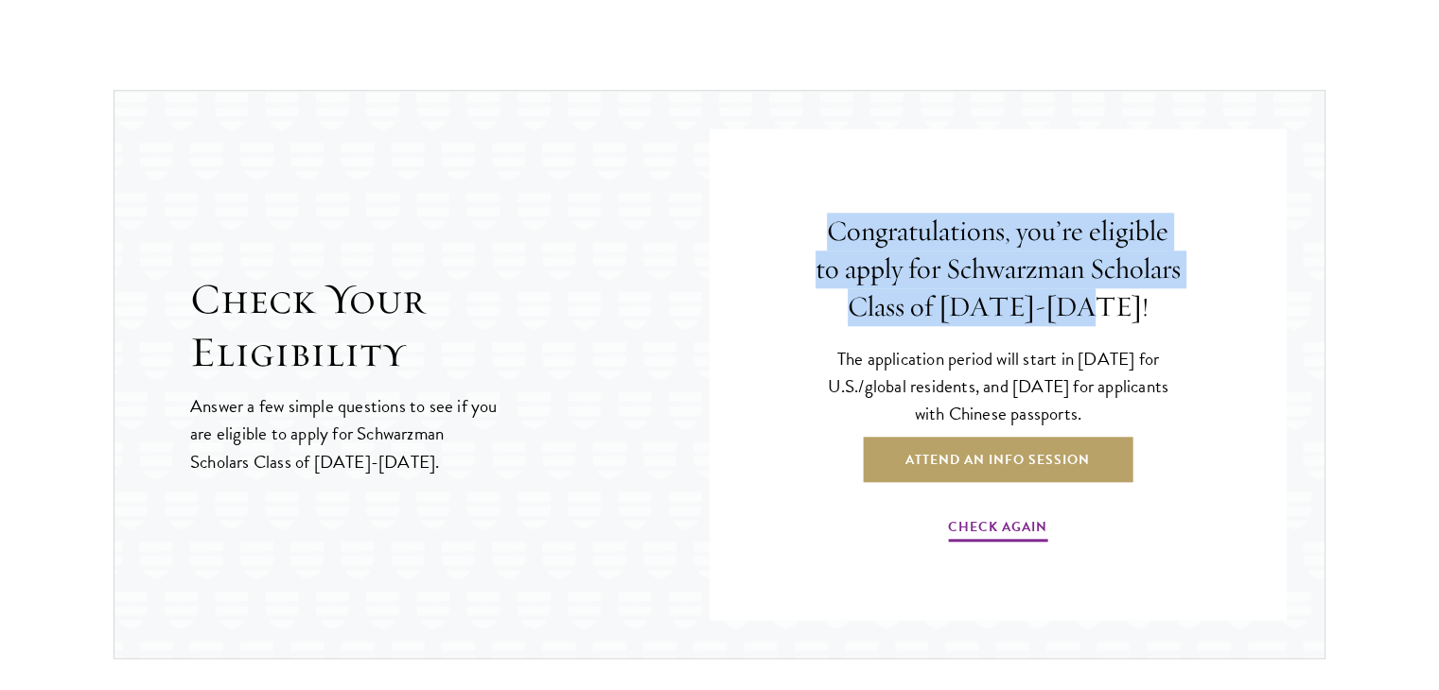
drag, startPoint x: 1124, startPoint y: 304, endPoint x: 815, endPoint y: 209, distance: 322.5
click at [815, 213] on h4 "Congratulations, you’re eligible to apply for Schwarzman Scholars Class of [DAT…" at bounding box center [997, 270] width 369 height 114
drag, startPoint x: 824, startPoint y: 354, endPoint x: 1146, endPoint y: 410, distance: 327.3
click at [1146, 410] on p "The application period will start in [DATE] for U.S./global residents, and [DAT…" at bounding box center [997, 386] width 369 height 82
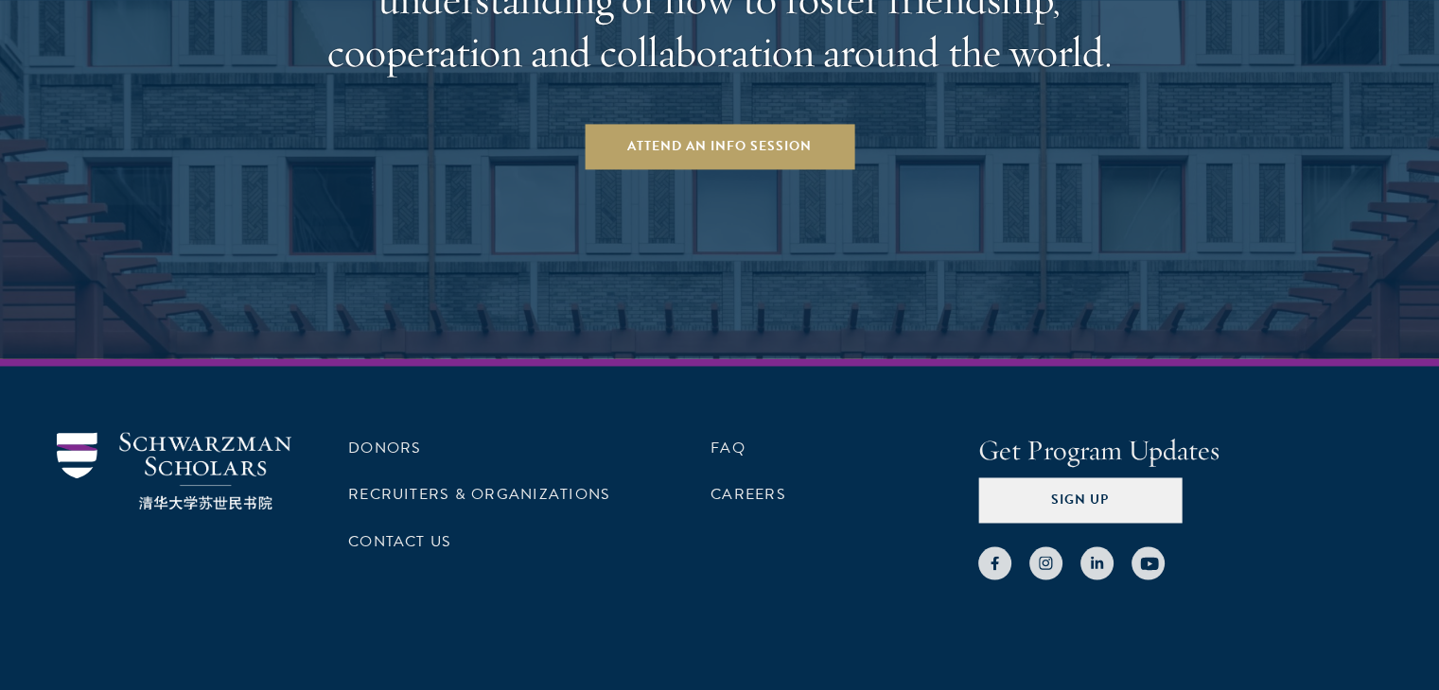
scroll to position [3114, 0]
